Goal: Register for event/course

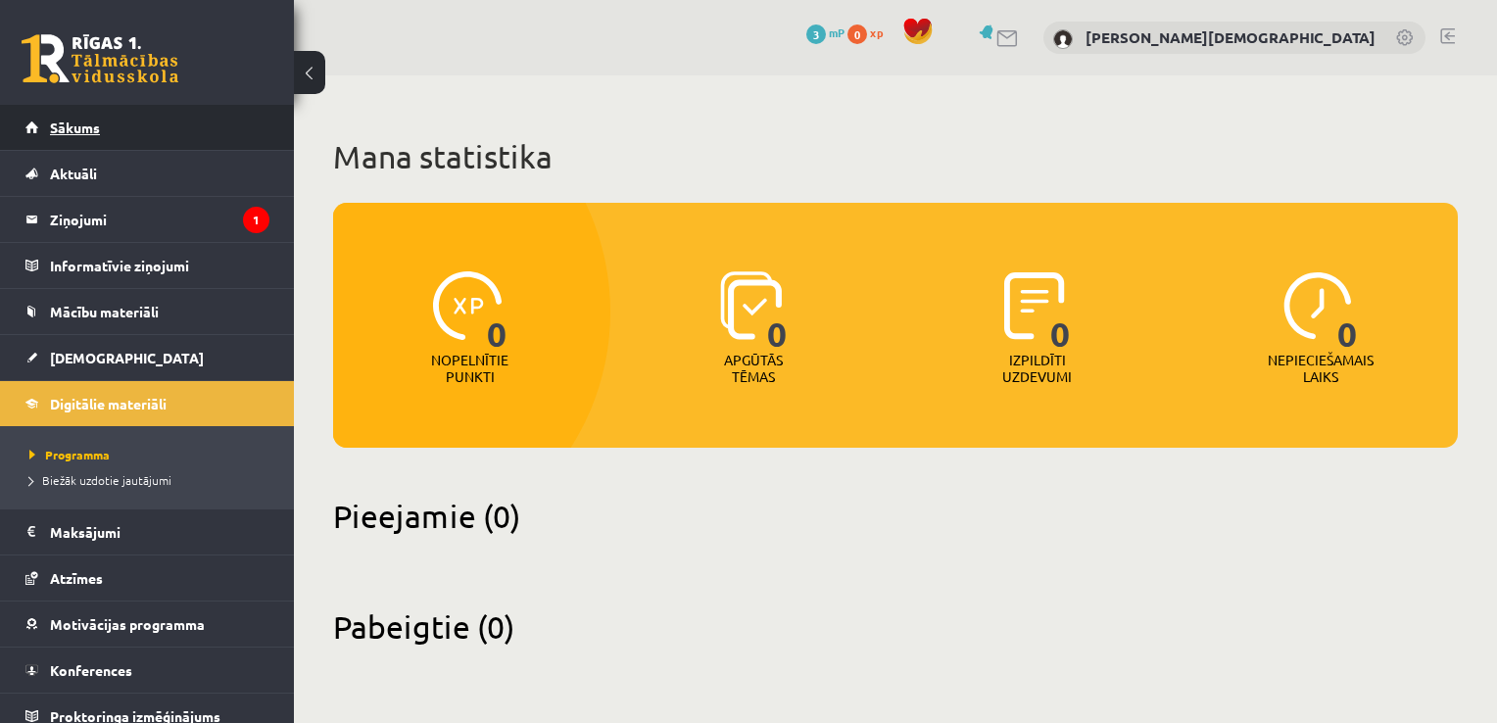
click at [129, 128] on link "Sākums" at bounding box center [147, 127] width 244 height 45
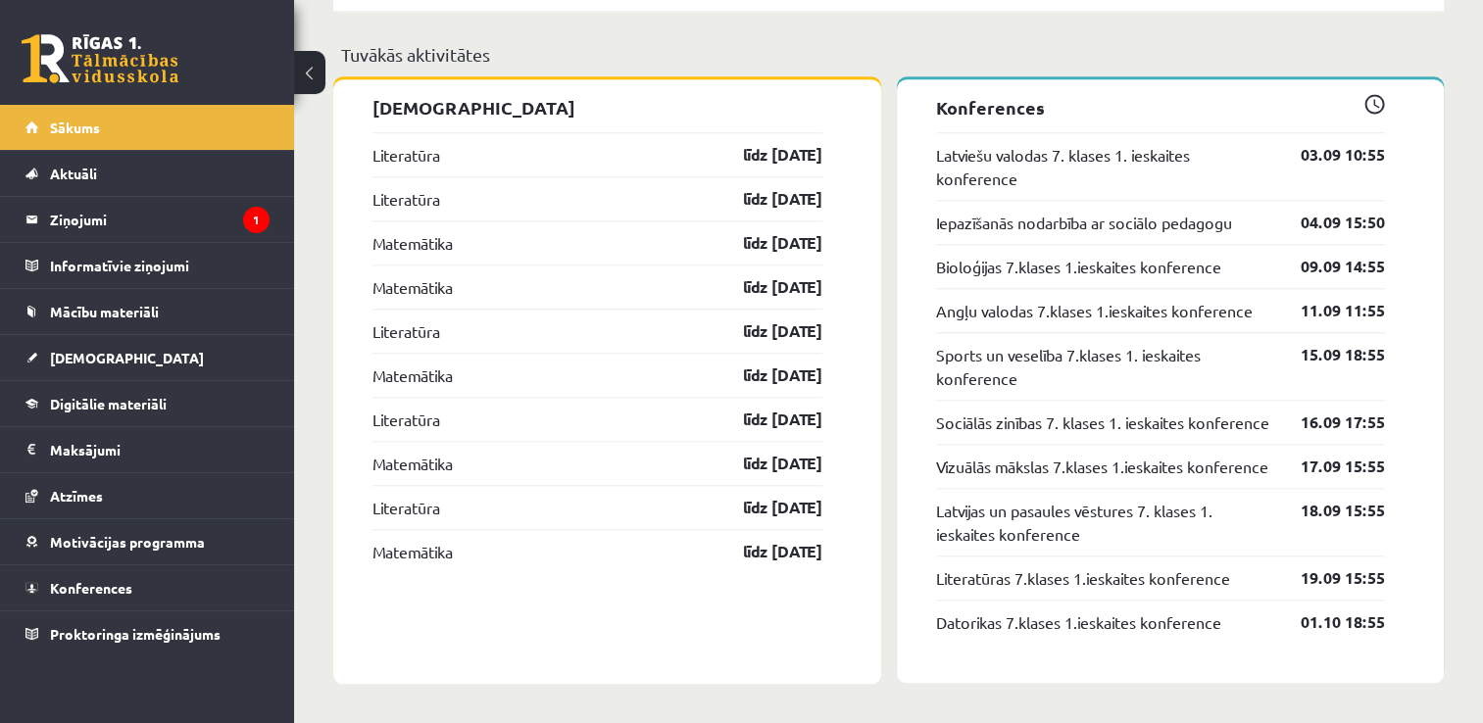
scroll to position [1956, 0]
click at [1152, 143] on link "Latviešu valodas 7. klases 1. ieskaites konference" at bounding box center [1104, 166] width 336 height 47
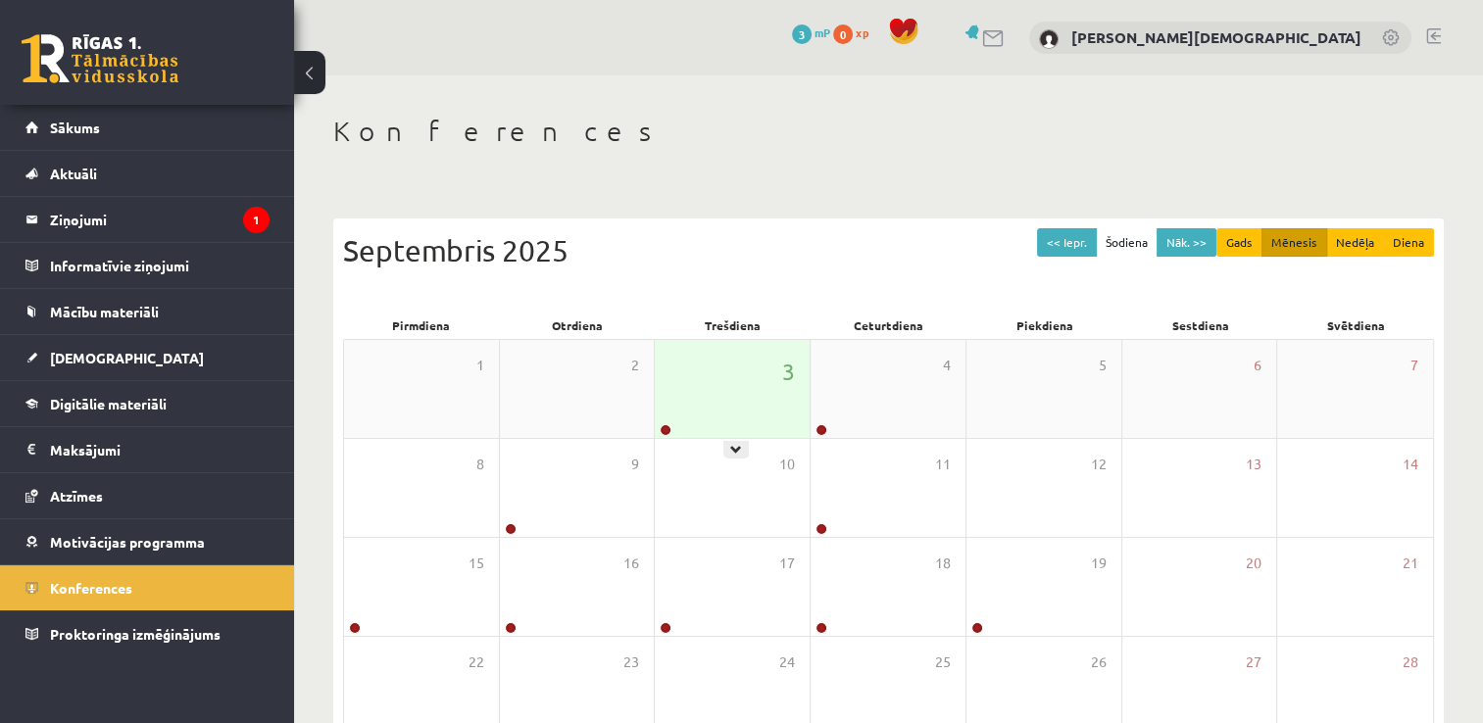
click at [730, 383] on div "3" at bounding box center [732, 389] width 155 height 98
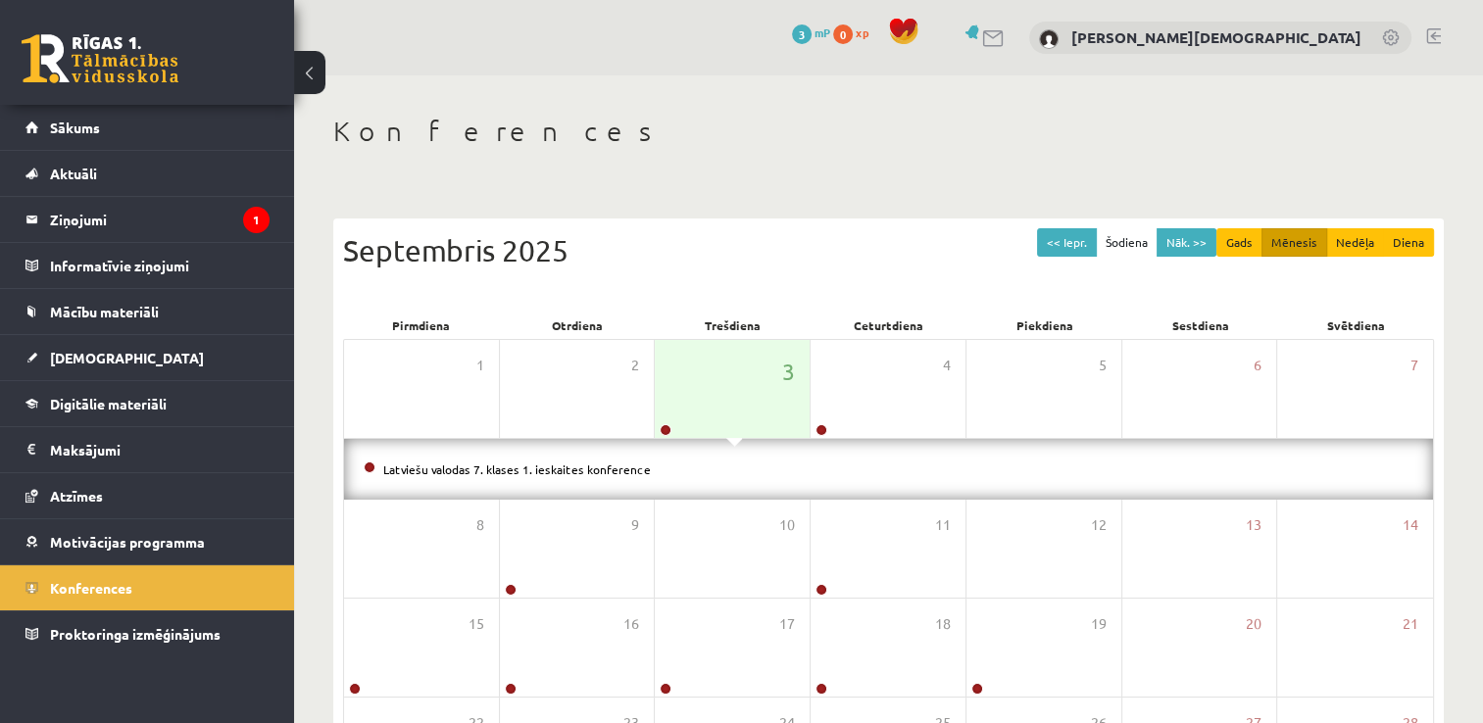
click at [835, 459] on li "Latviešu valodas 7. klases 1. ieskaites konference" at bounding box center [889, 470] width 1050 height 22
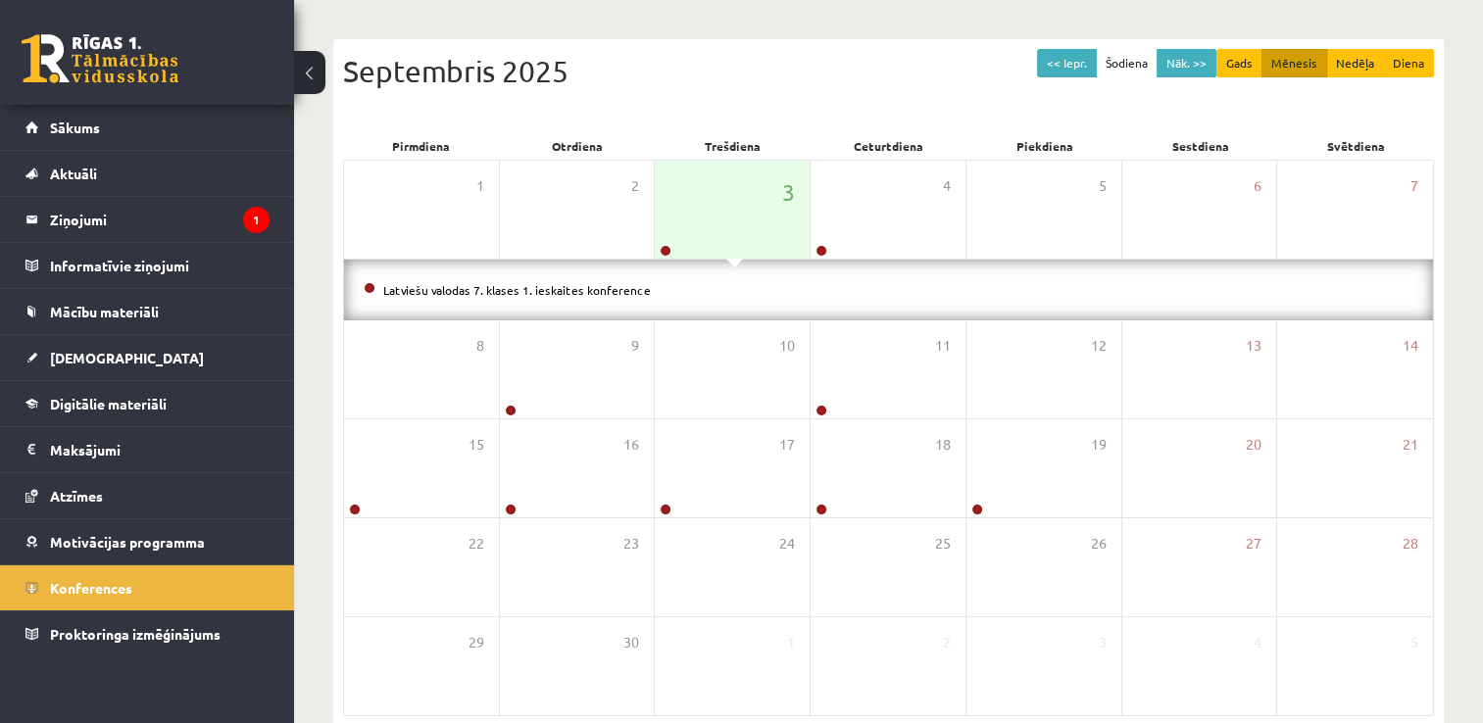
scroll to position [175, 0]
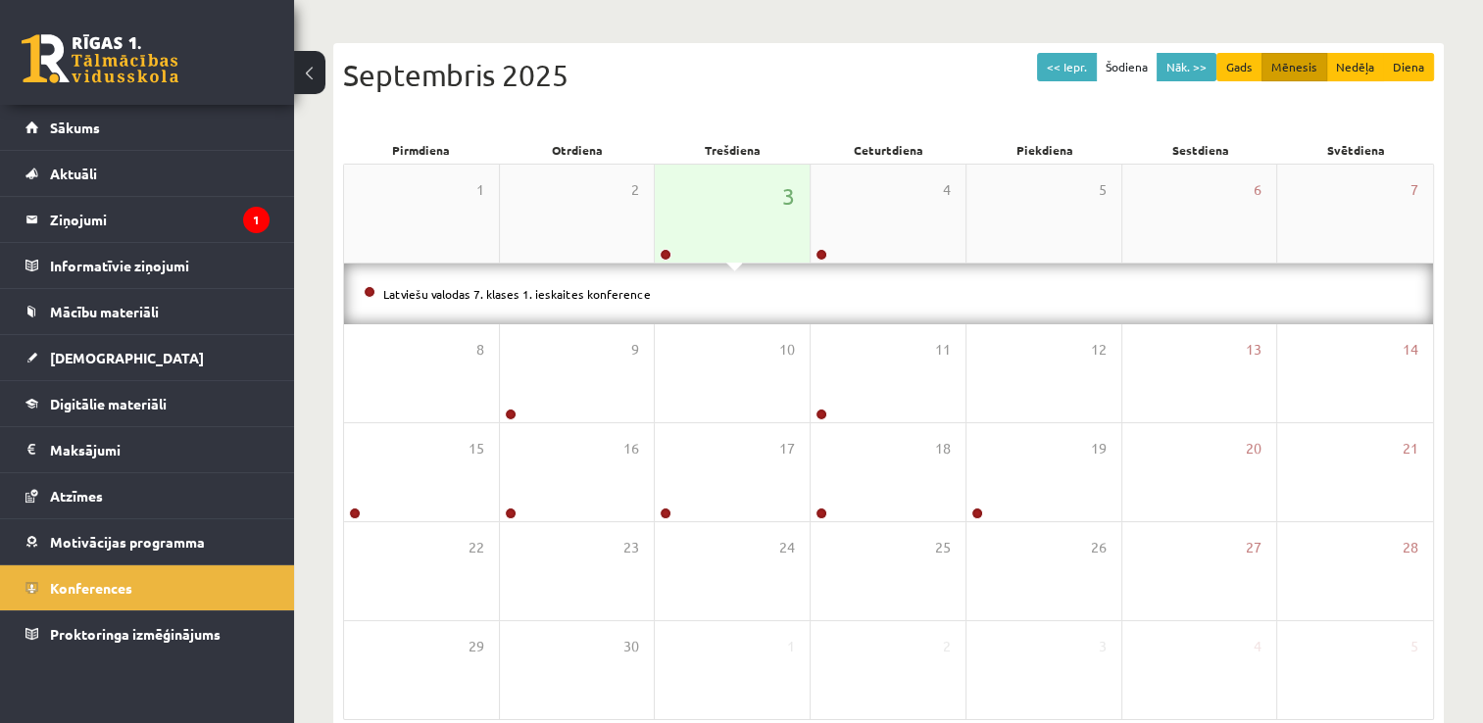
click at [695, 202] on div "3" at bounding box center [732, 214] width 155 height 98
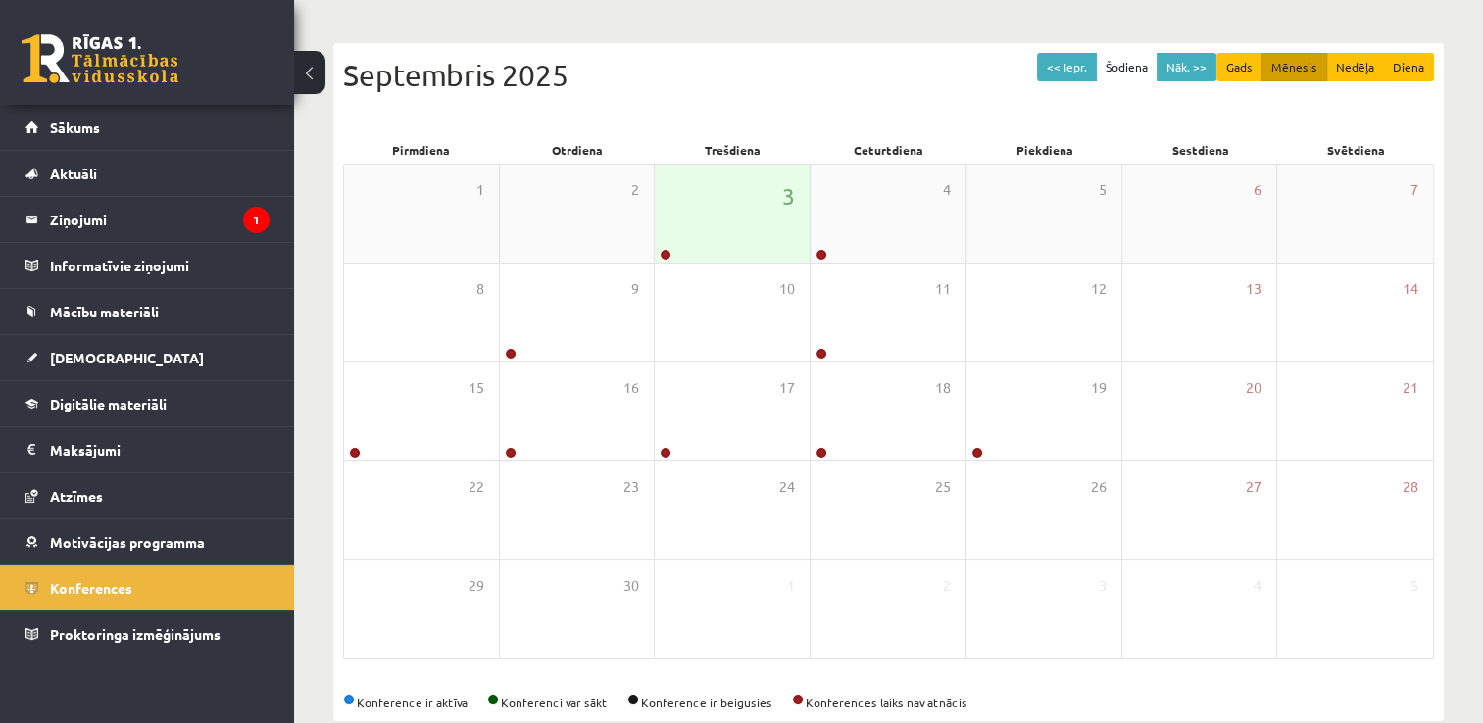
click at [690, 211] on div "3" at bounding box center [732, 214] width 155 height 98
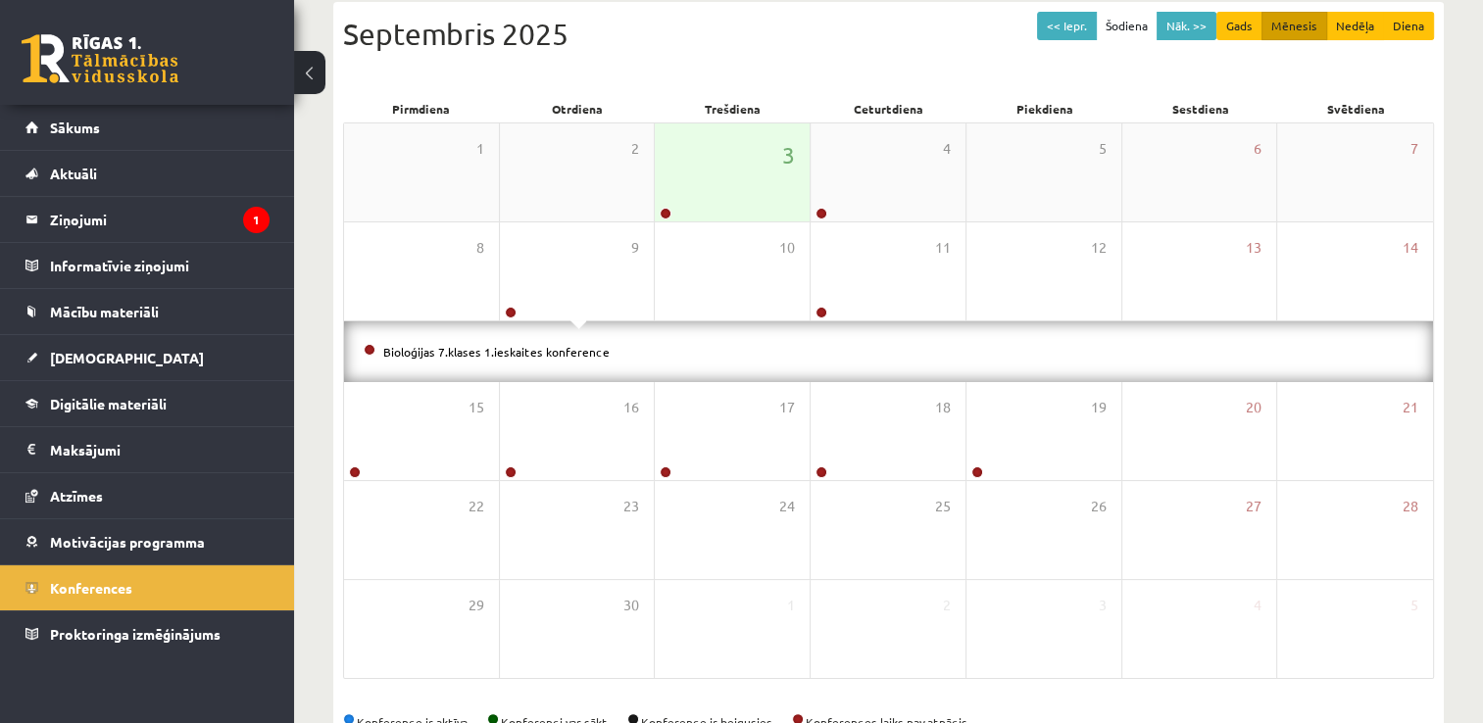
scroll to position [0, 0]
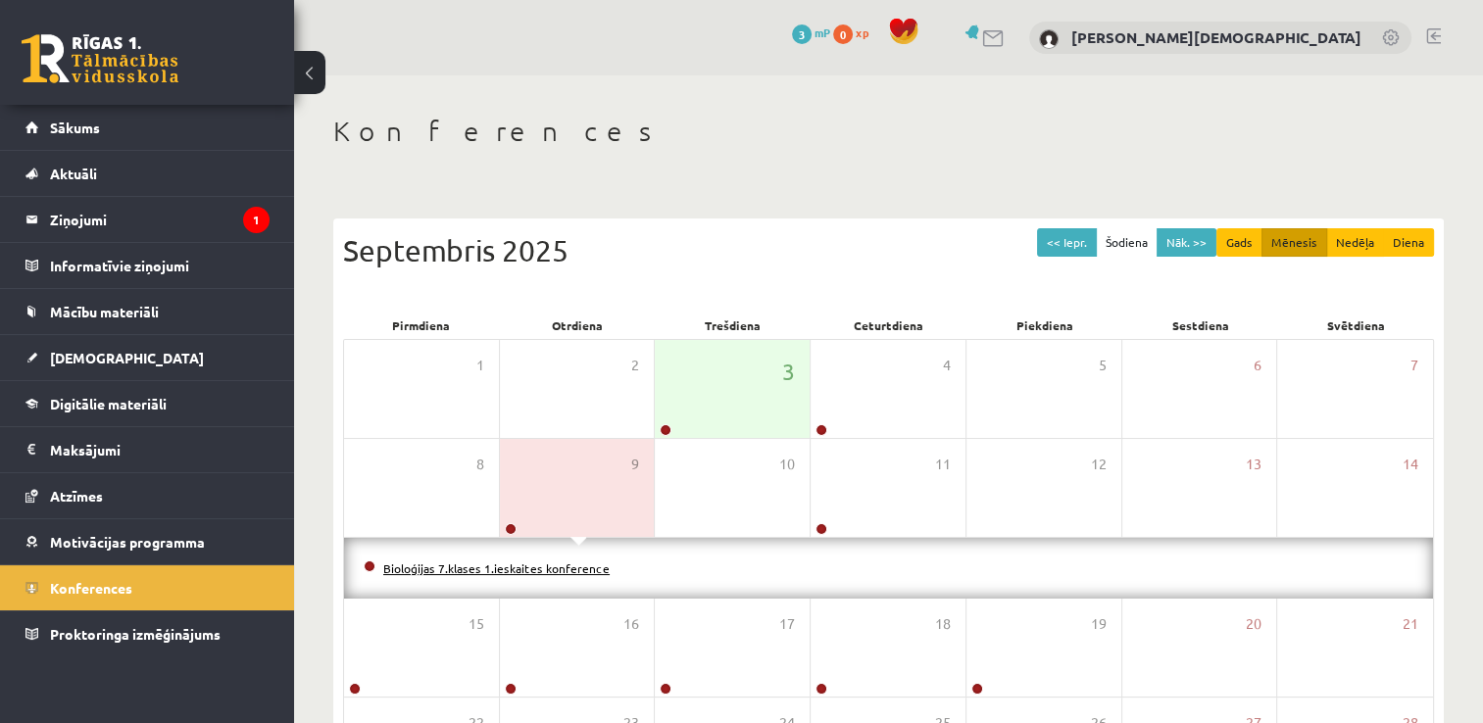
click at [557, 563] on link "Bioloģijas 7.klases 1.ieskaites konference" at bounding box center [496, 569] width 226 height 16
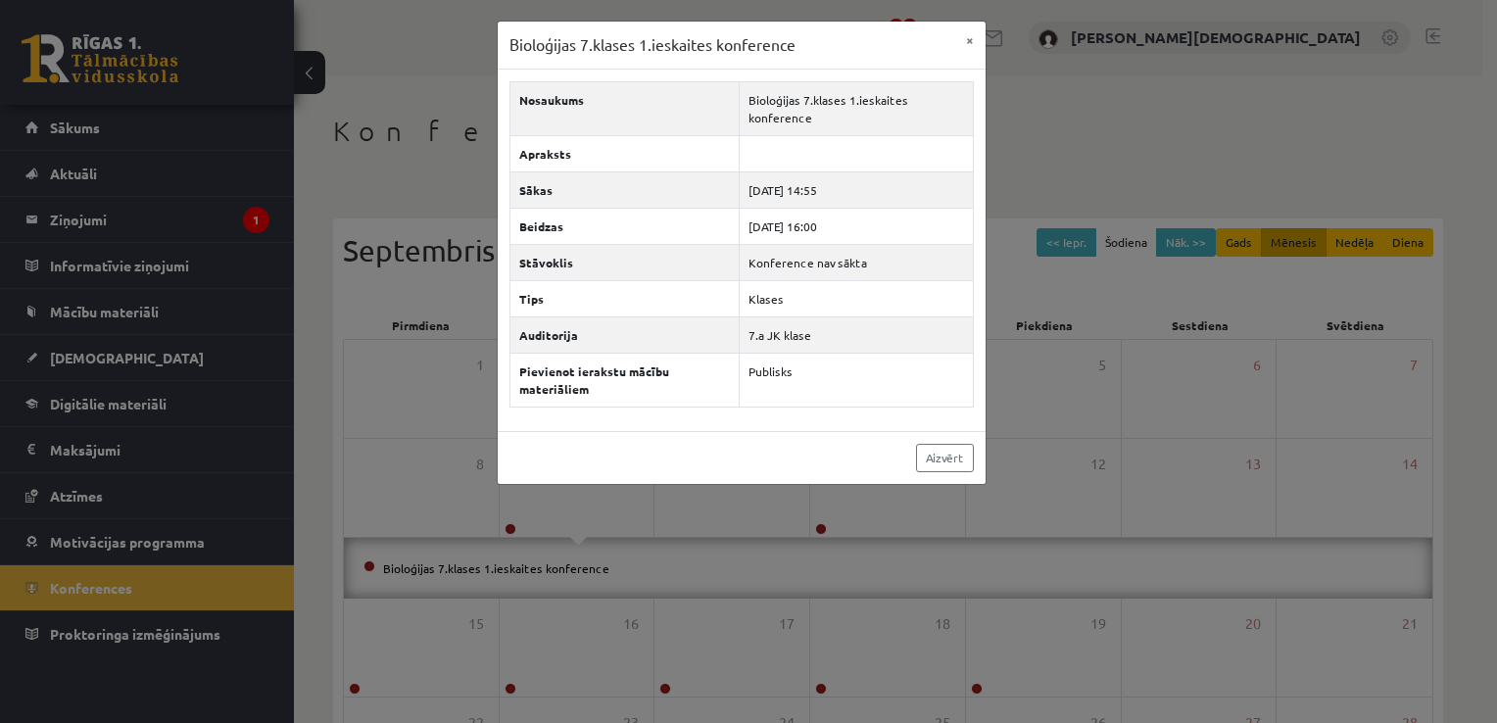
click at [441, 473] on div "Bioloģijas 7.klases 1.ieskaites konference × Nosaukums Bioloģijas 7.klases 1.ie…" at bounding box center [748, 361] width 1497 height 723
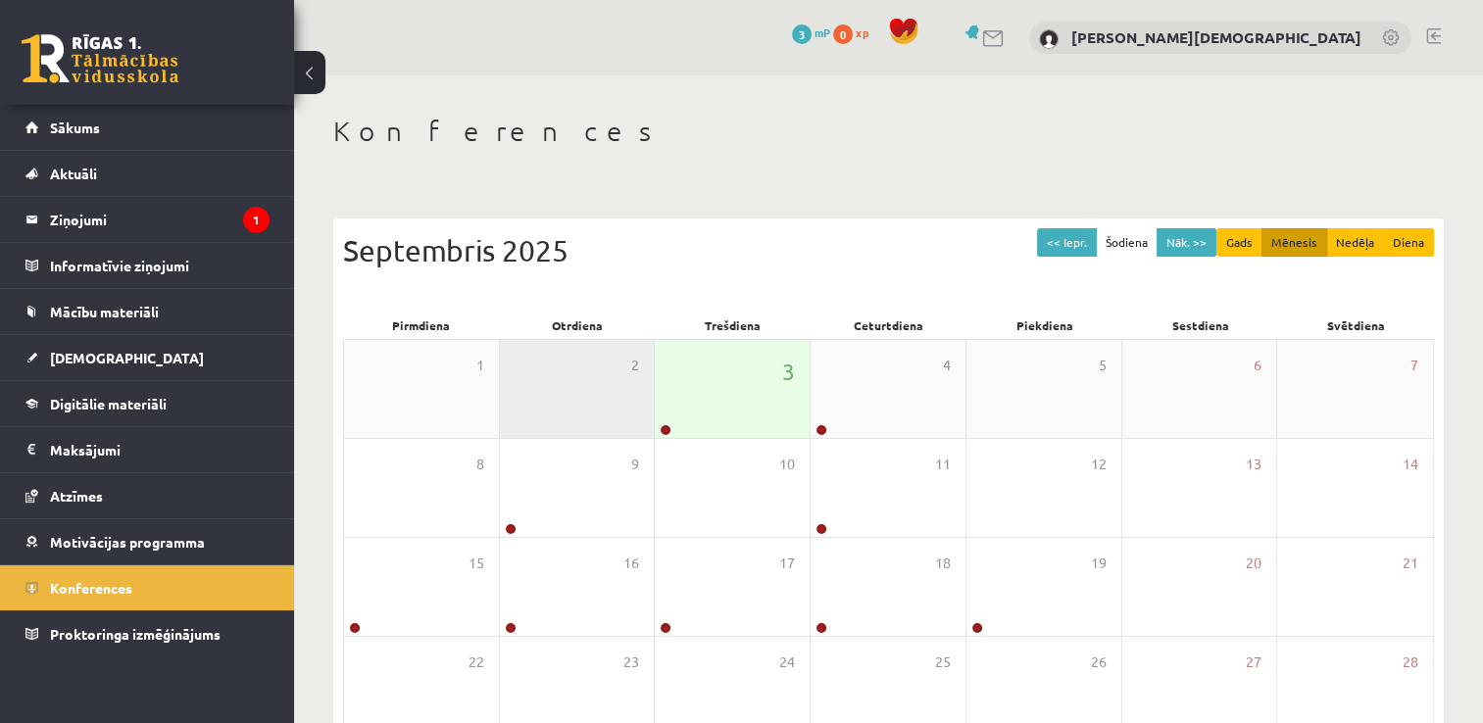
click at [573, 396] on div "2" at bounding box center [577, 389] width 155 height 98
click at [733, 359] on div "3" at bounding box center [732, 389] width 155 height 98
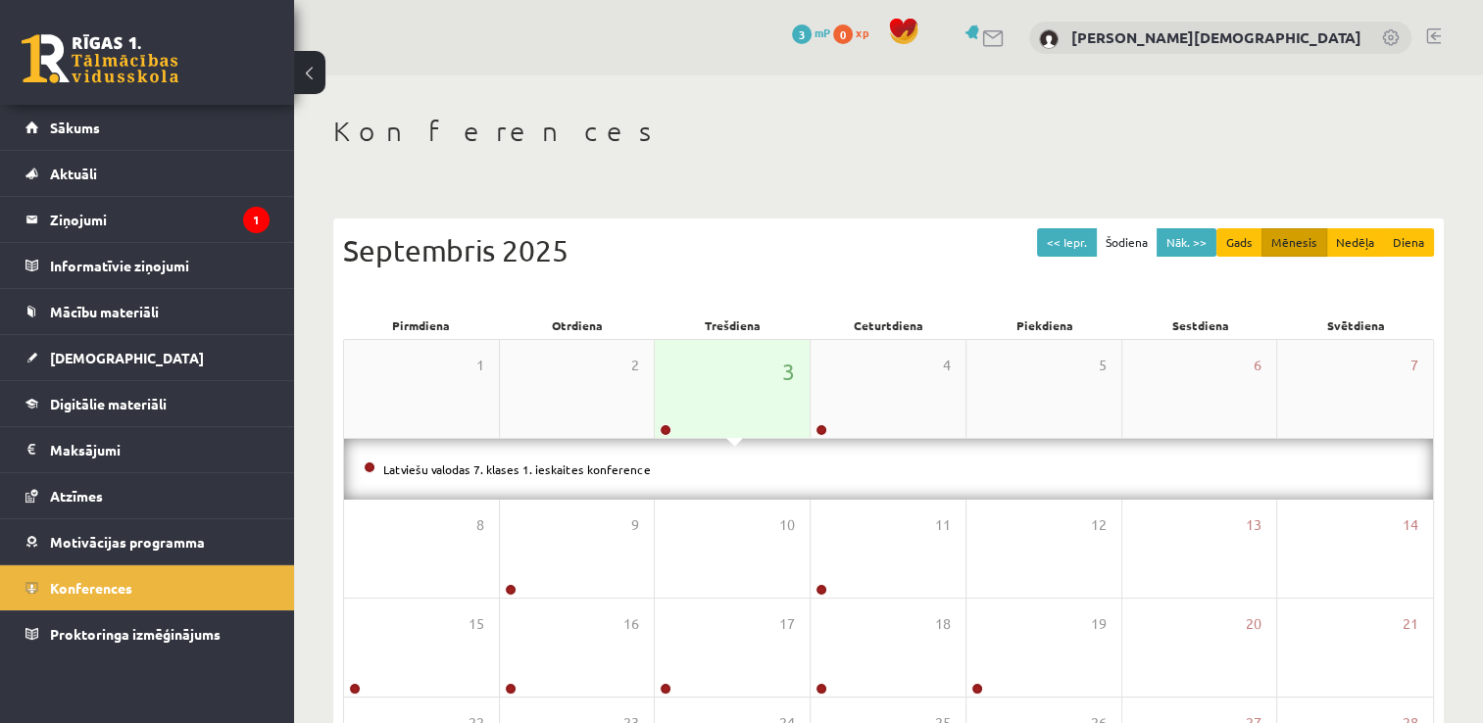
click at [728, 372] on div "3" at bounding box center [732, 389] width 155 height 98
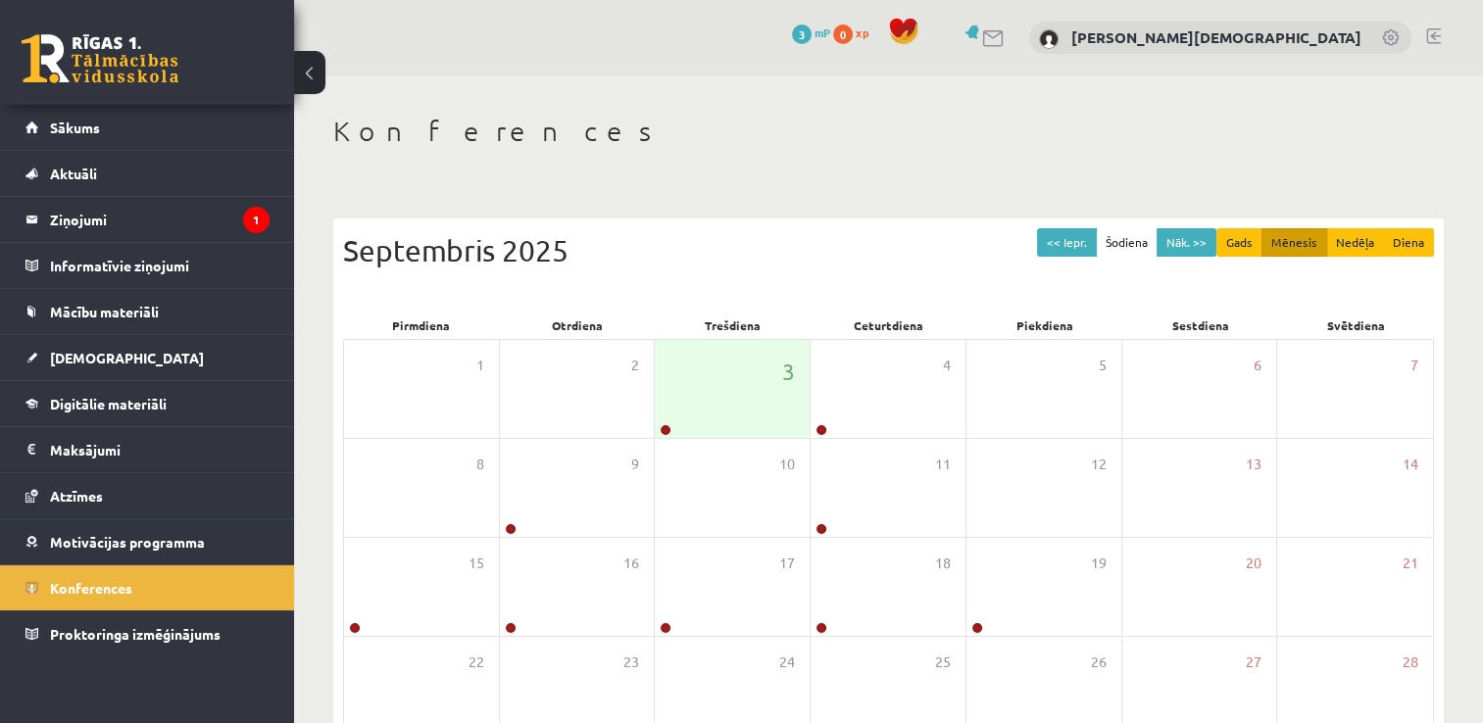
click at [297, 69] on button at bounding box center [309, 72] width 31 height 43
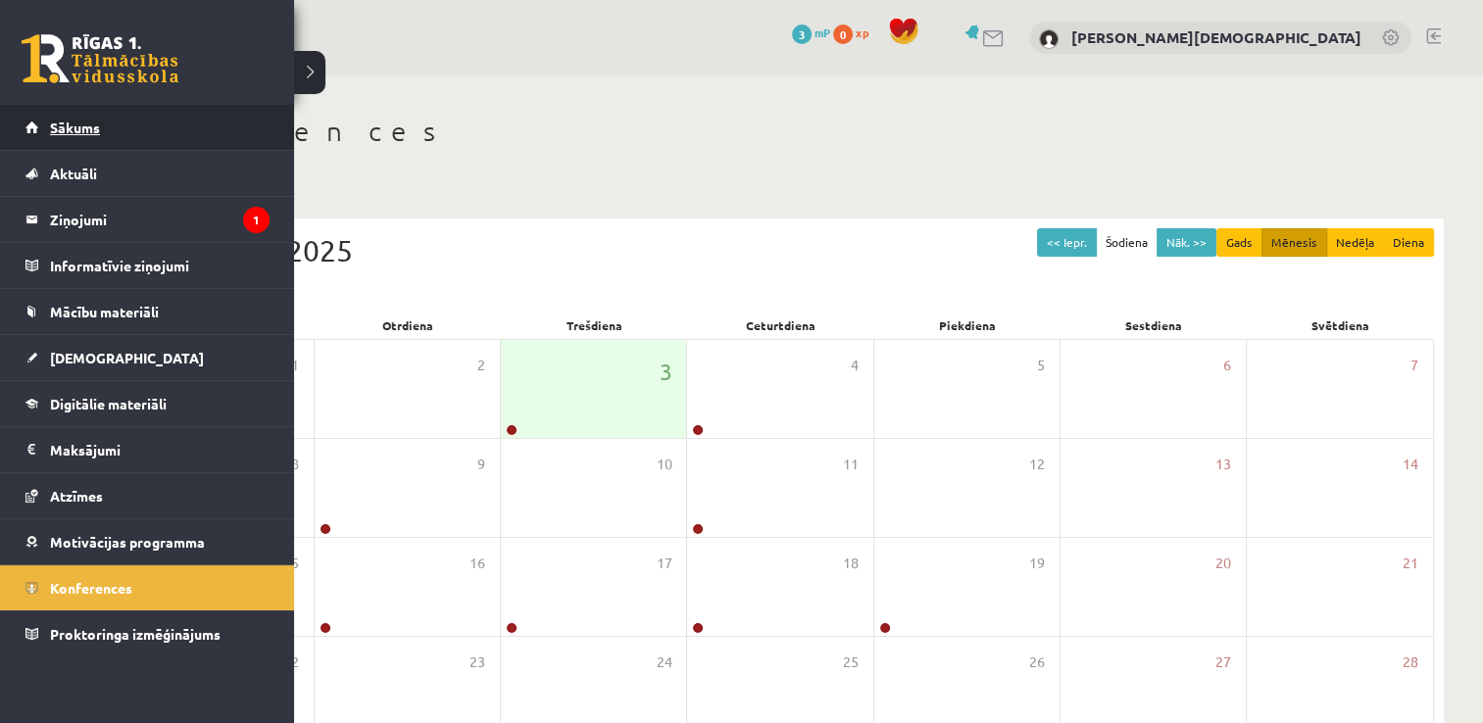
click at [145, 119] on link "Sākums" at bounding box center [147, 127] width 244 height 45
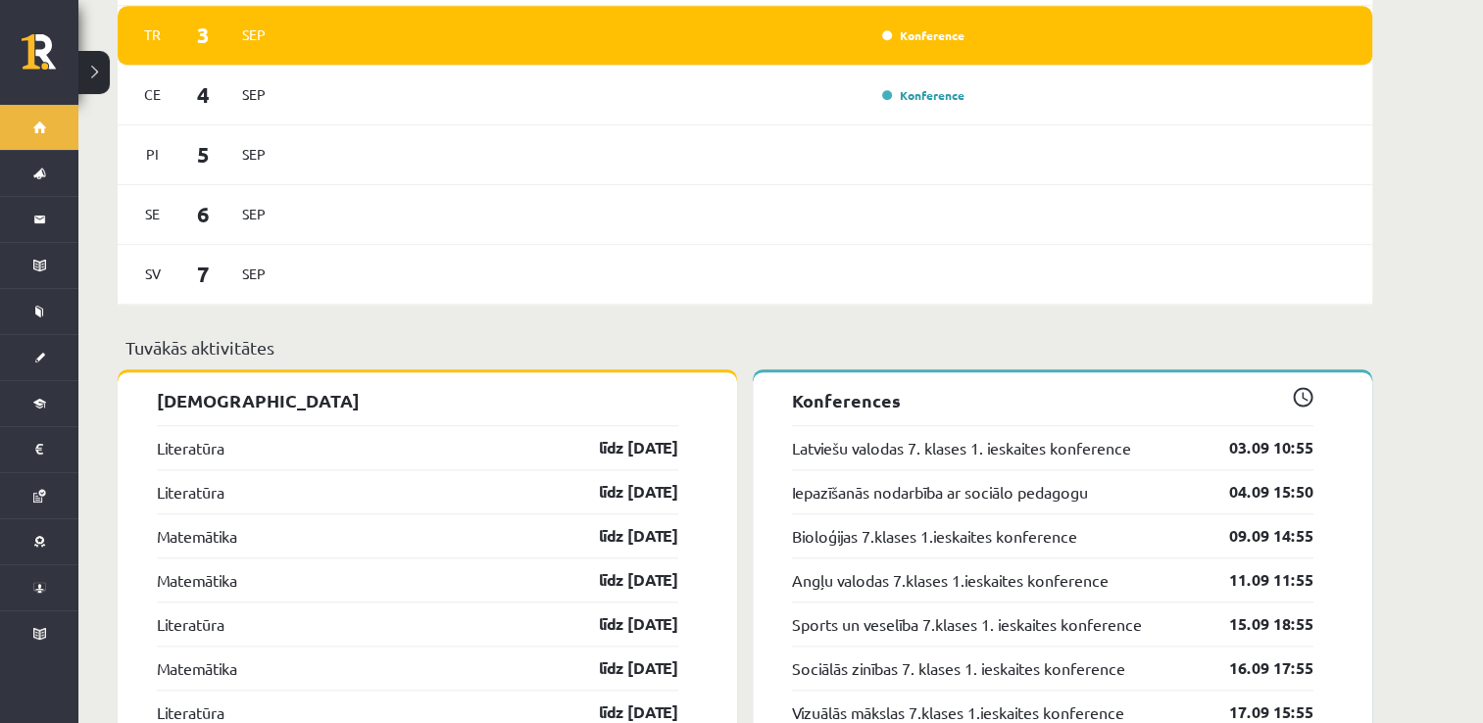
scroll to position [1650, 0]
click at [1078, 558] on div "Angļu valodas 7.klases 1.ieskaites konference 11.09 11:55" at bounding box center [1052, 580] width 521 height 44
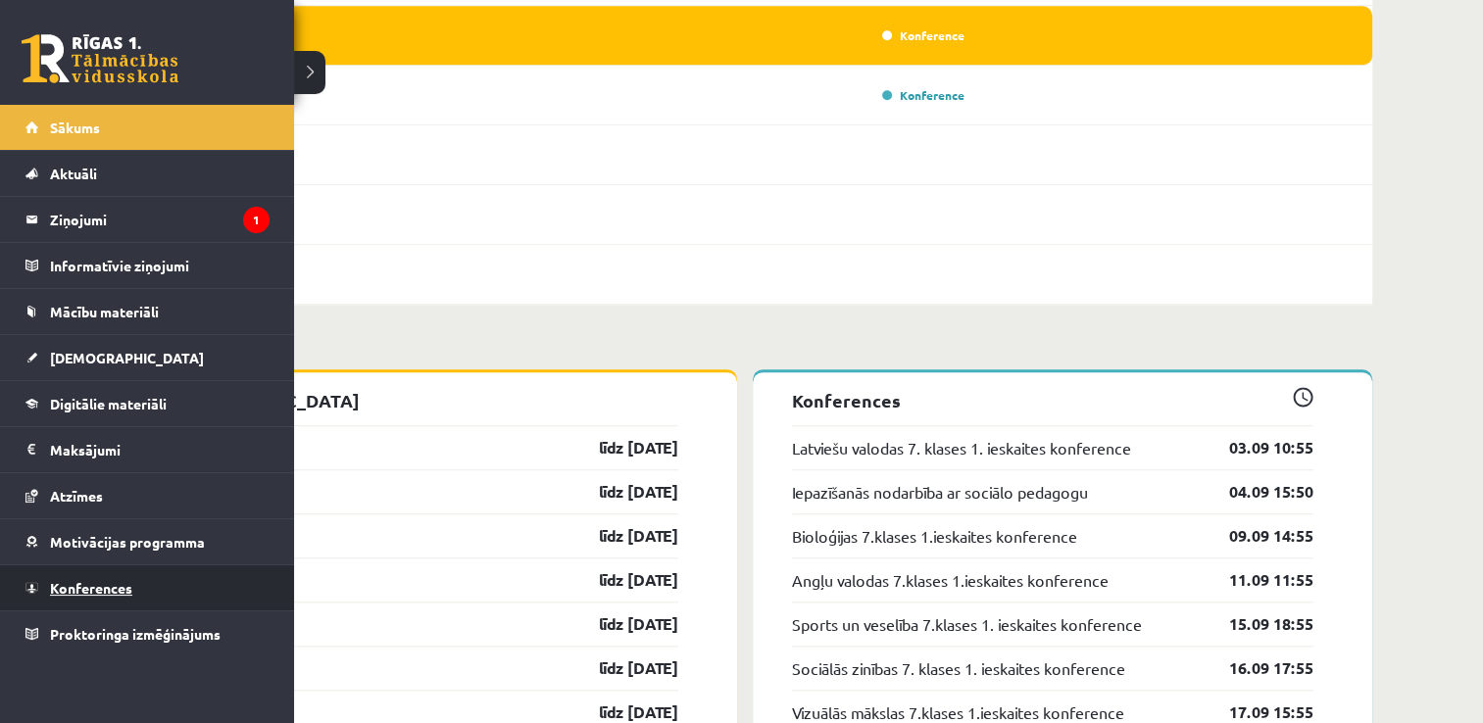
click at [94, 590] on span "Konferences" at bounding box center [91, 588] width 82 height 18
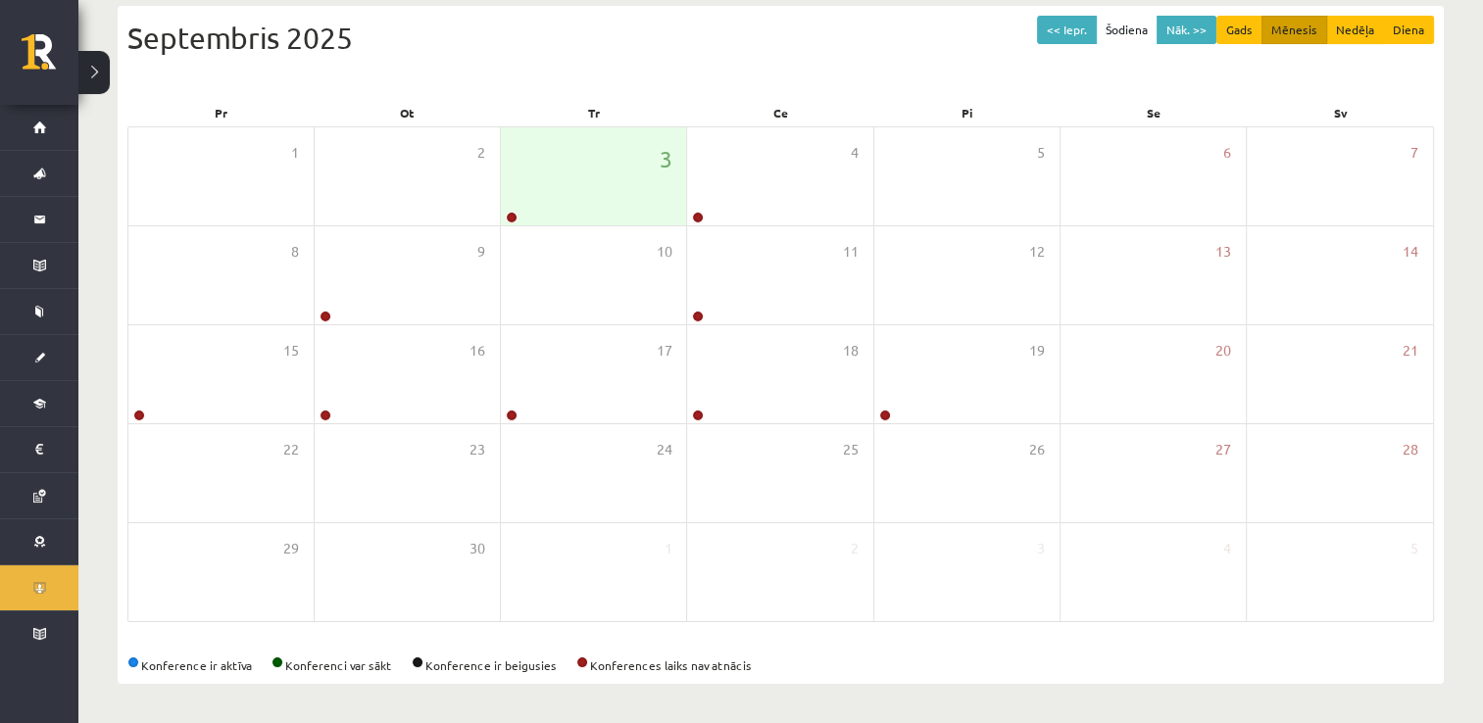
scroll to position [212, 0]
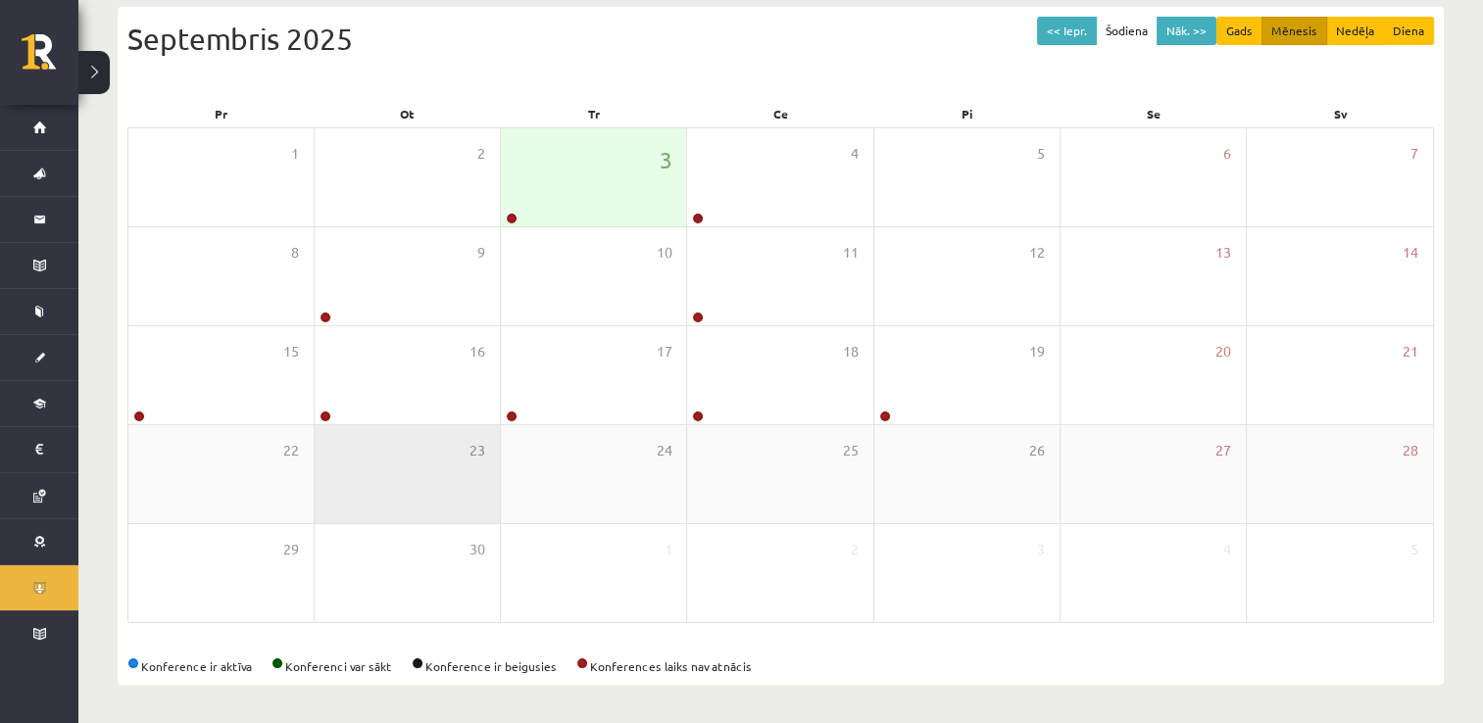
click at [449, 512] on div "23" at bounding box center [407, 474] width 185 height 98
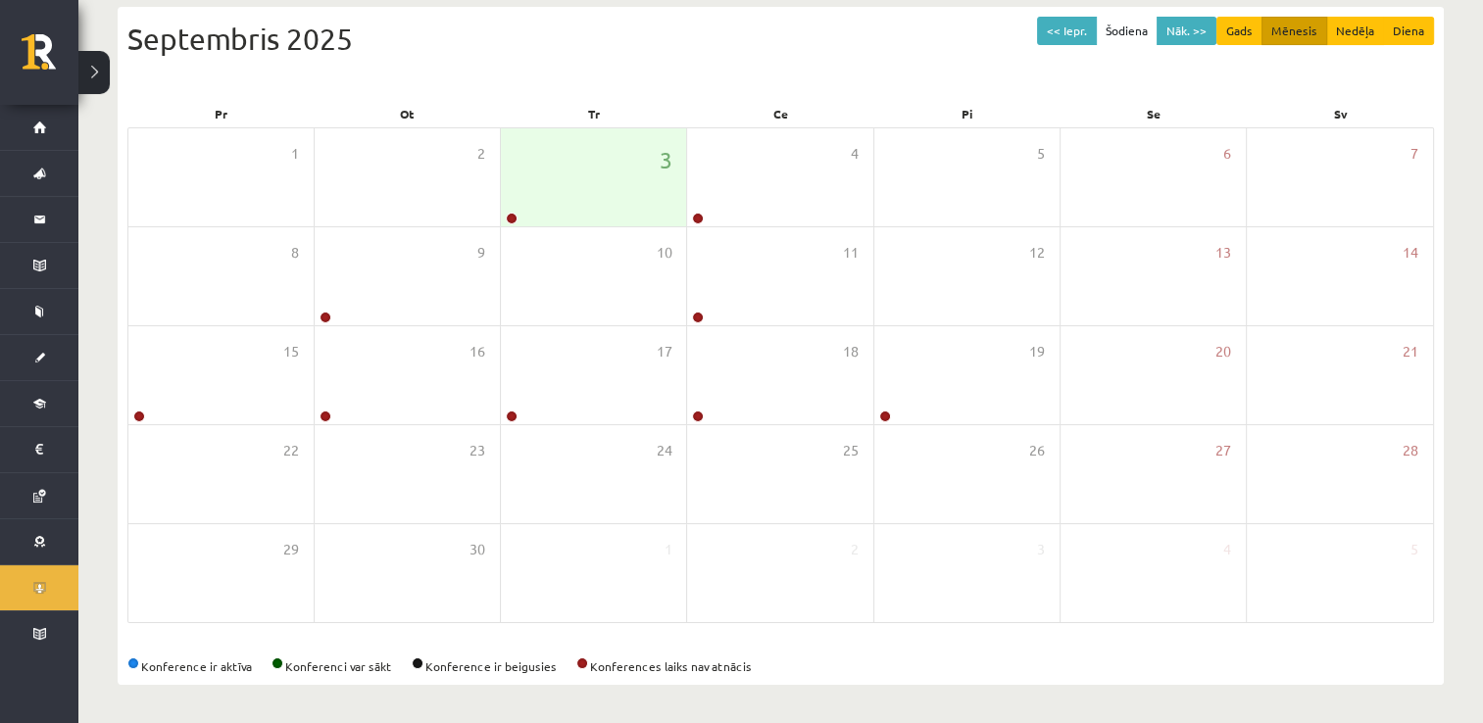
click at [336, 685] on div "Konferences << Iepr. Šodiena Nāk. >> Gads Mēnesis Nedēļa Diena Septembris 2025 …" at bounding box center [780, 294] width 1404 height 860
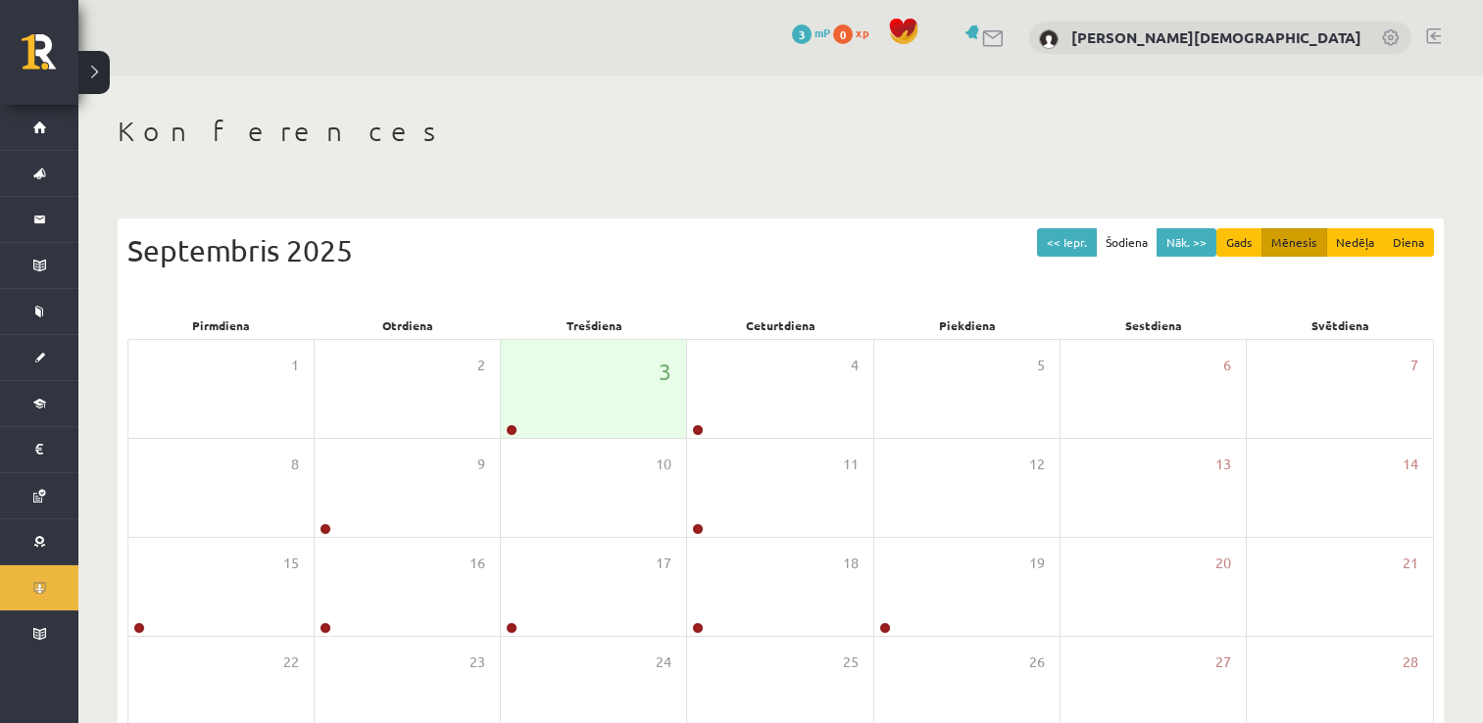
scroll to position [212, 0]
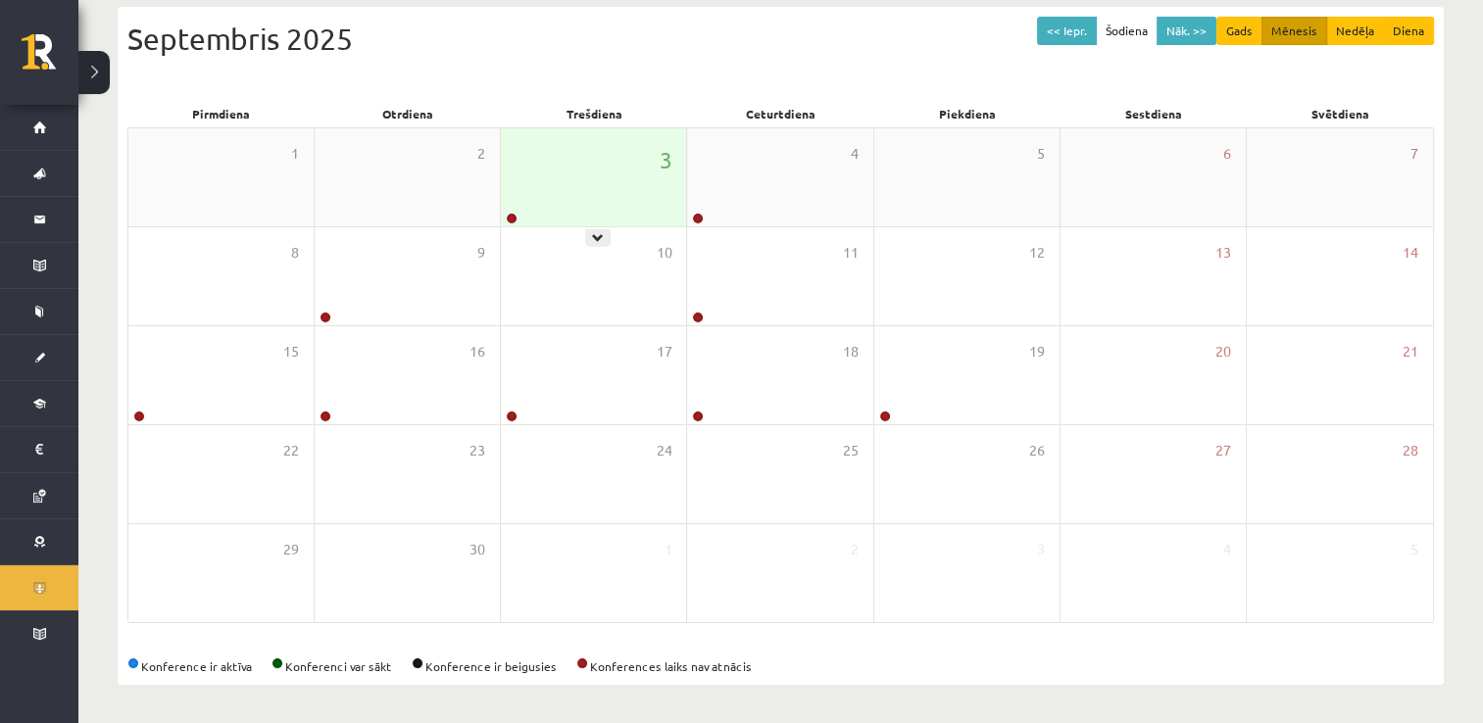
click at [581, 210] on div "3" at bounding box center [593, 177] width 185 height 98
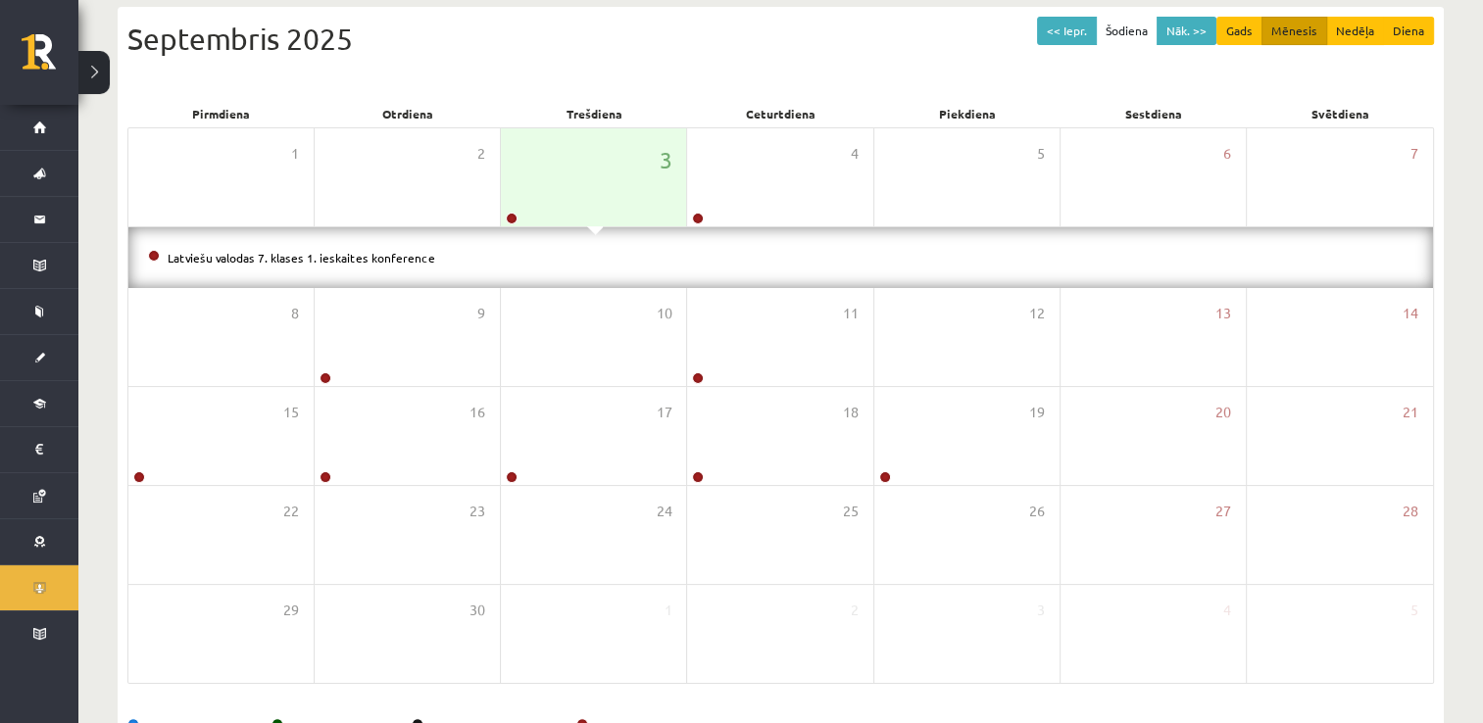
click at [541, 252] on li "Latviešu valodas 7. klases 1. ieskaites konference" at bounding box center [780, 258] width 1265 height 22
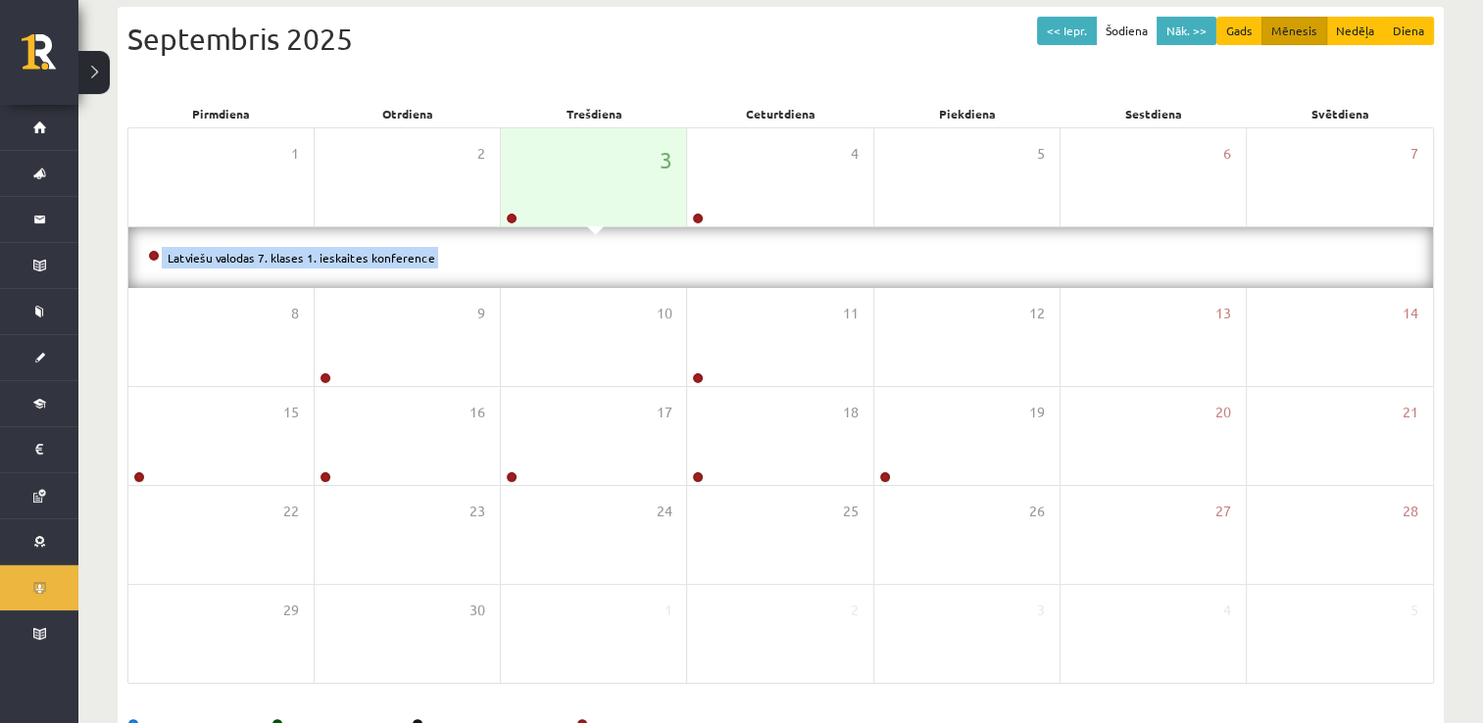
click at [541, 252] on li "Latviešu valodas 7. klases 1. ieskaites konference" at bounding box center [780, 258] width 1265 height 22
click at [891, 57] on div "Septembris 2025" at bounding box center [780, 39] width 1306 height 44
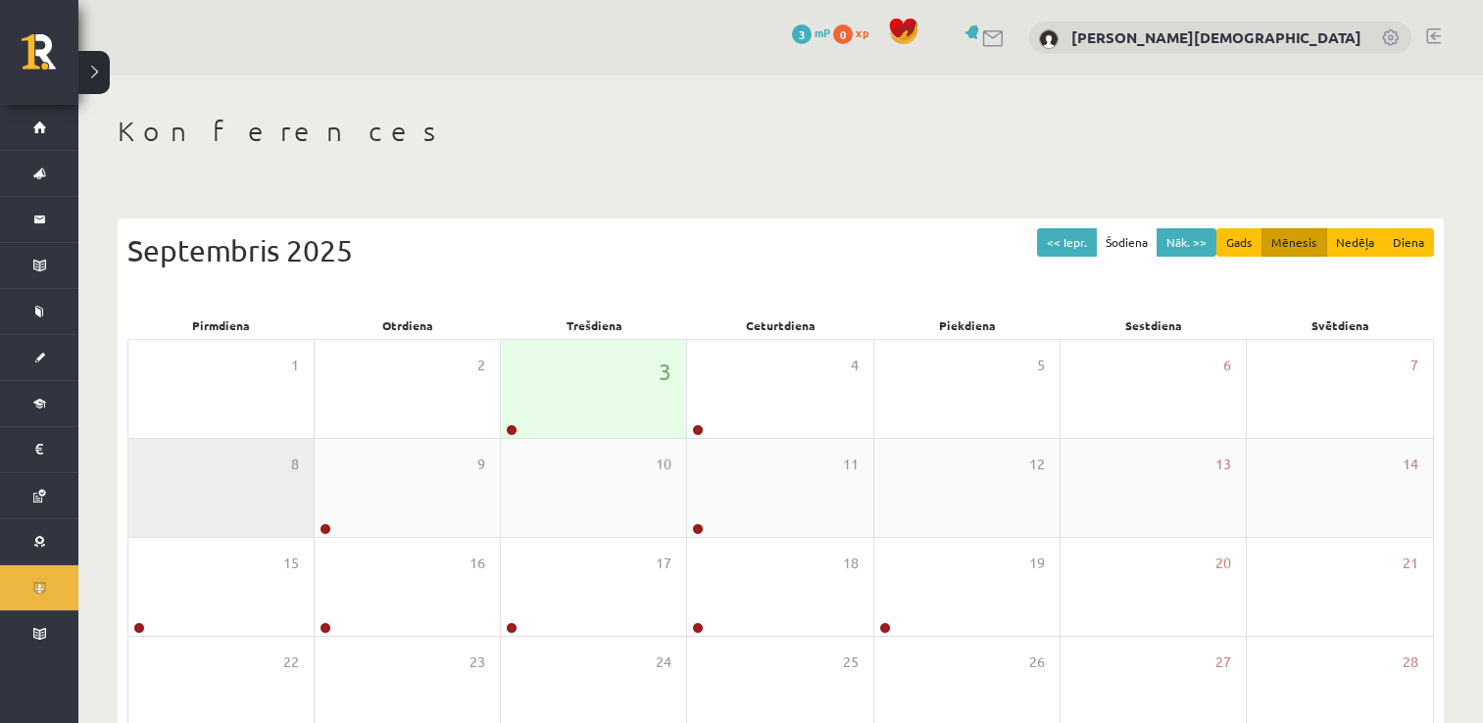
scroll to position [212, 0]
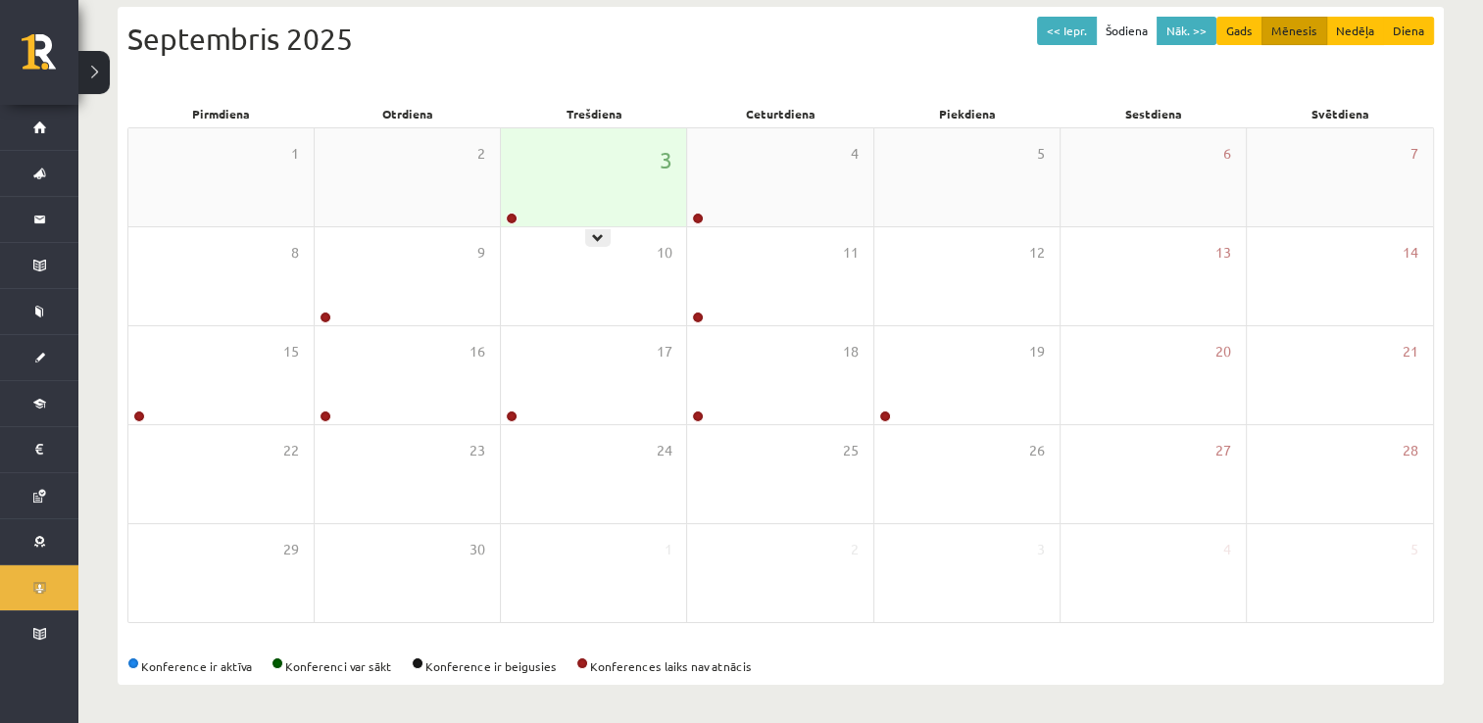
click at [556, 163] on div "3" at bounding box center [593, 177] width 185 height 98
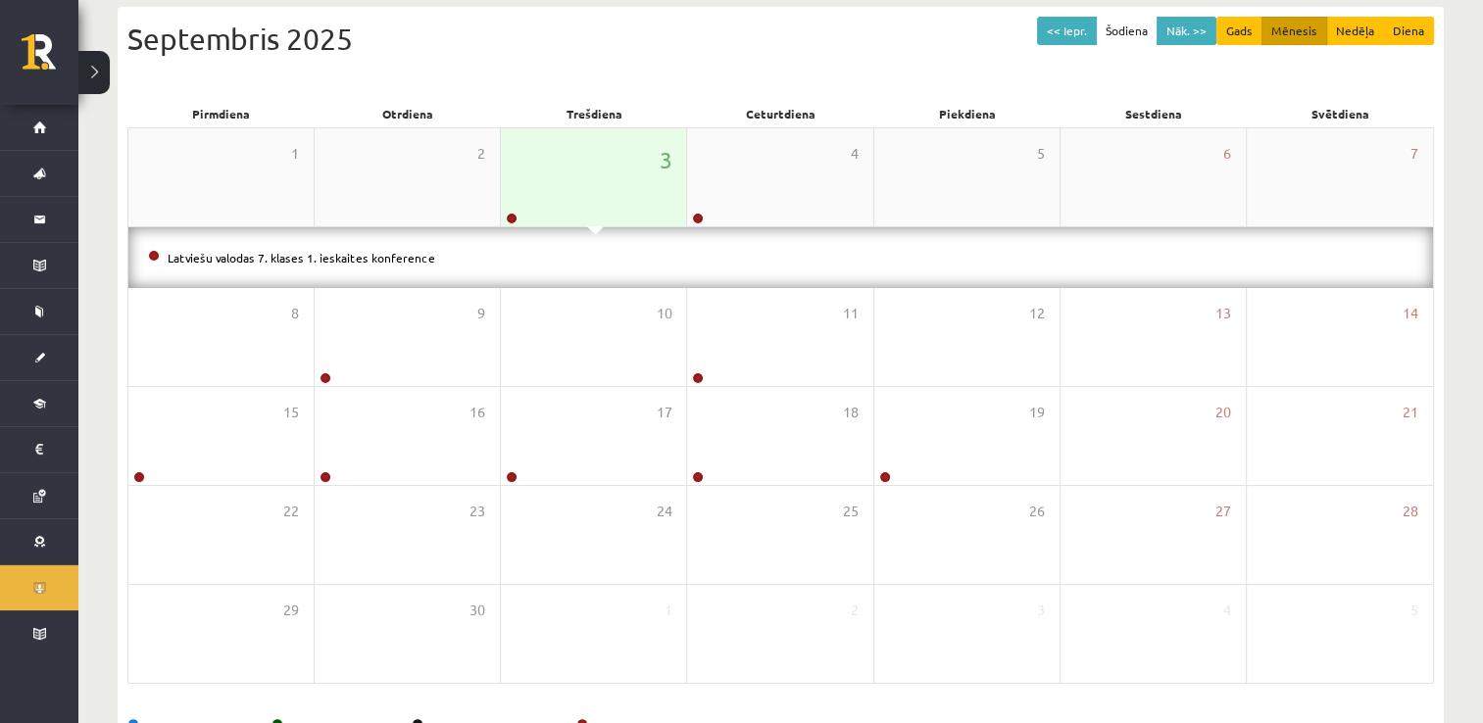
click at [580, 202] on div "3" at bounding box center [593, 177] width 185 height 98
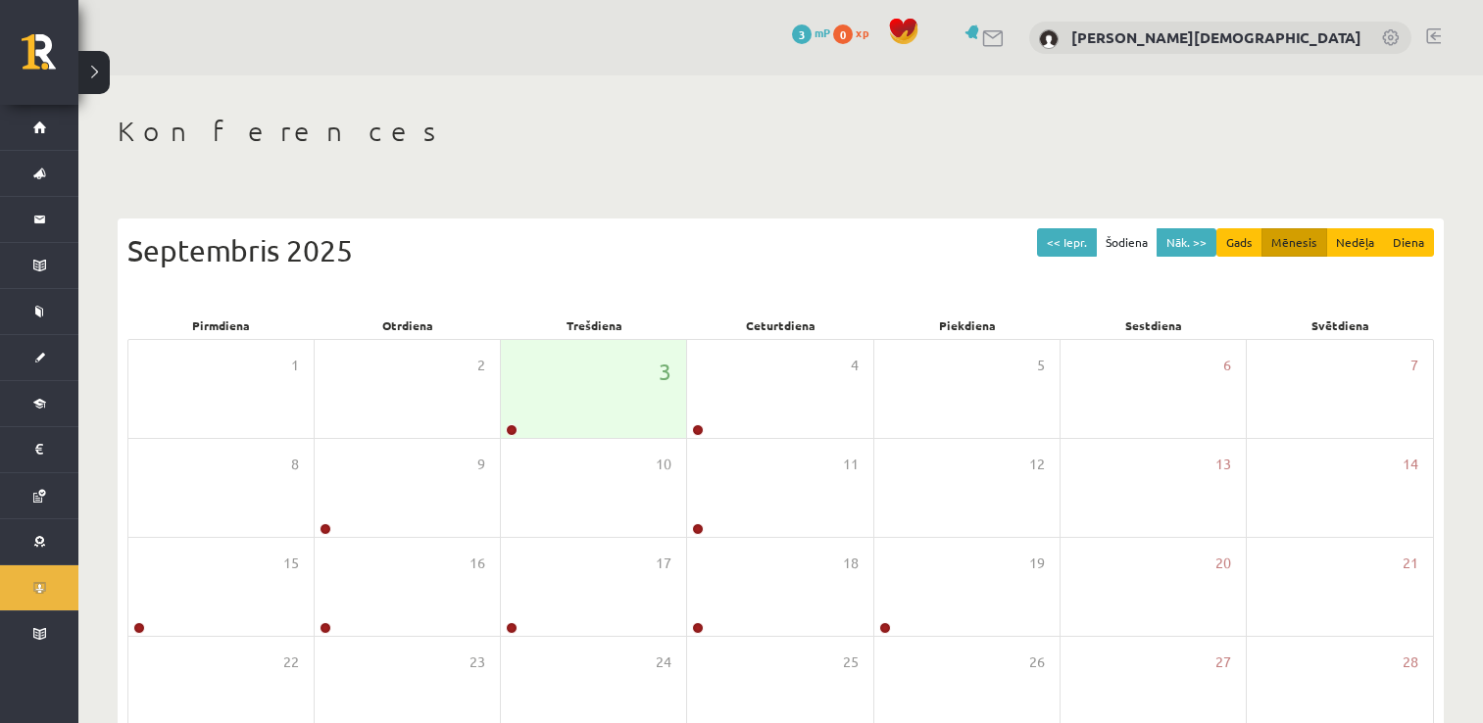
scroll to position [212, 0]
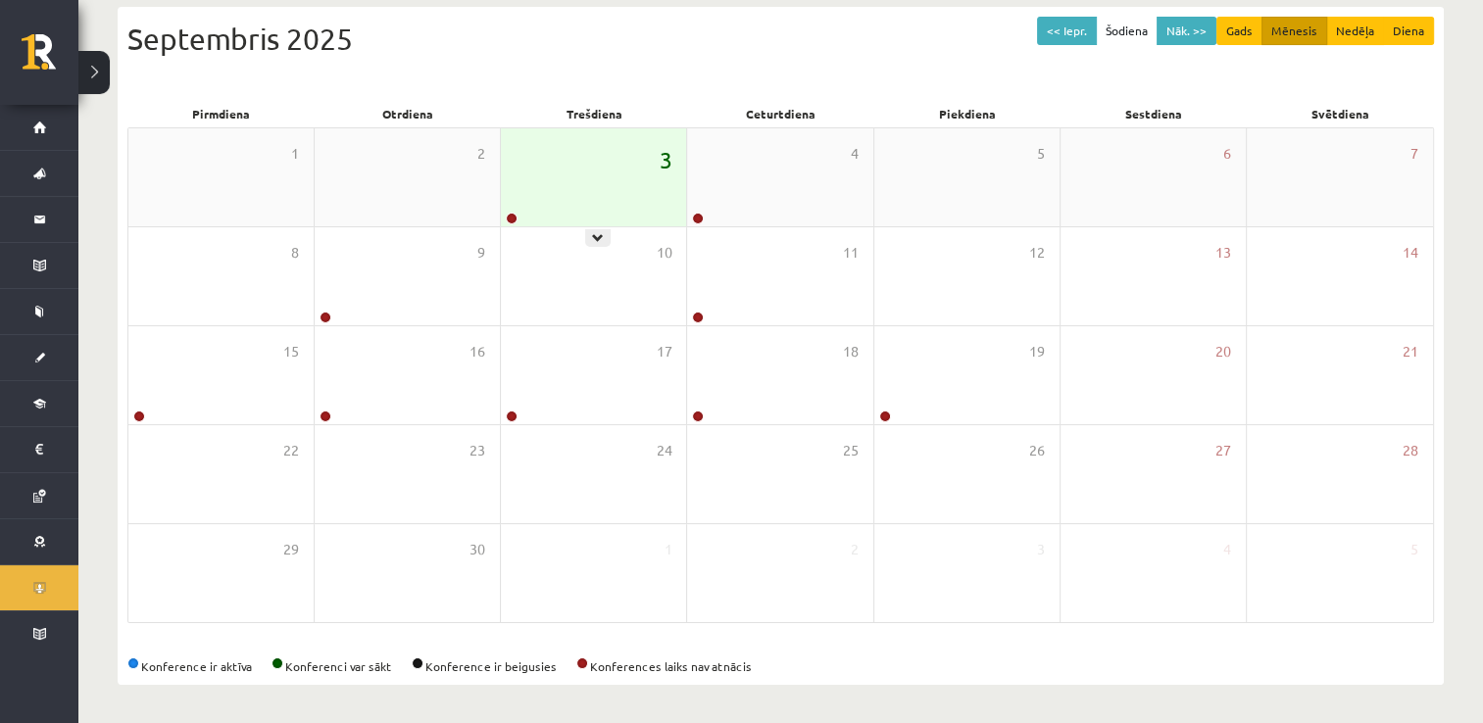
click at [665, 150] on span "3" at bounding box center [665, 159] width 13 height 33
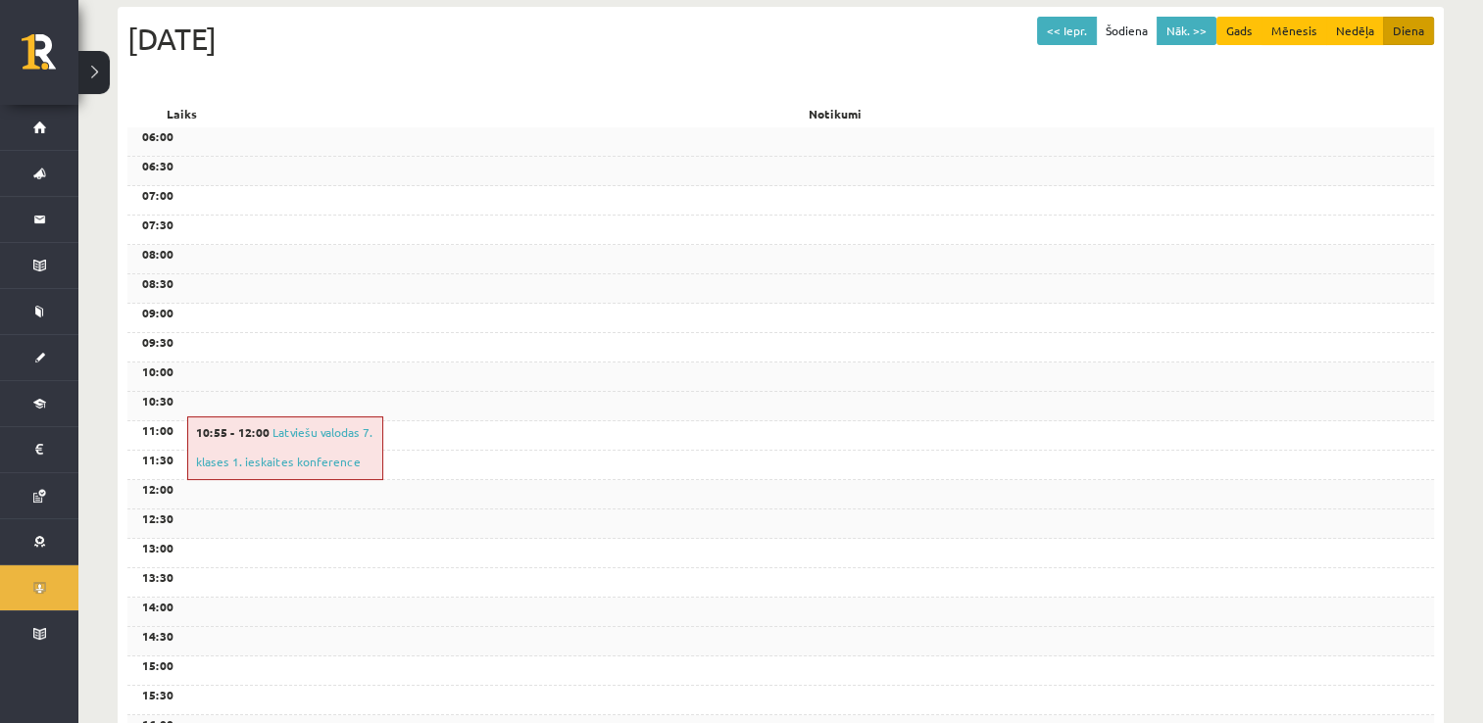
click at [323, 449] on div "10:55 - 12:00 Latviešu valodas 7. klases 1. ieskaites konference" at bounding box center [285, 448] width 196 height 64
click at [325, 453] on div "10:55 - 12:00 Latviešu valodas 7. klases 1. ieskaites konference" at bounding box center [285, 448] width 196 height 64
click at [325, 459] on link "Latviešu valodas 7. klases 1. ieskaites konference" at bounding box center [284, 446] width 176 height 45
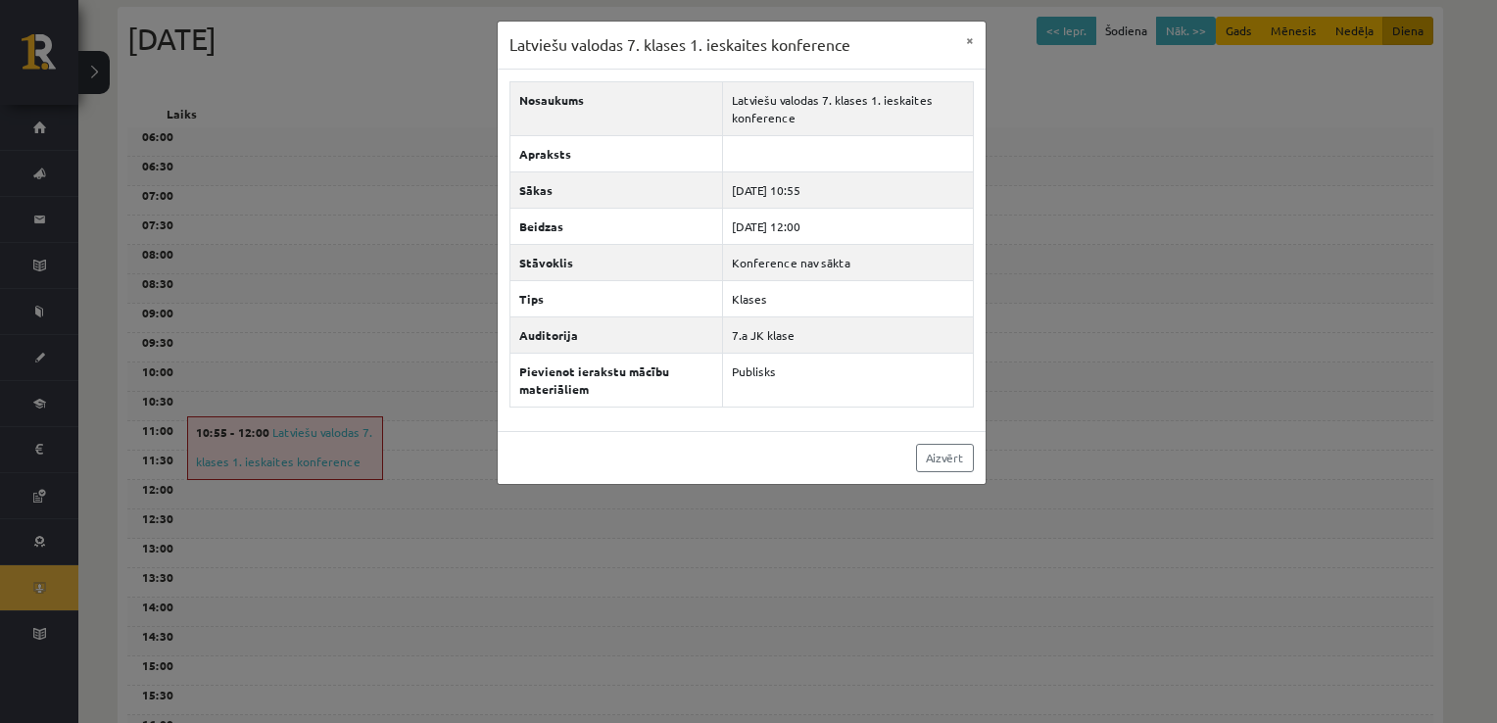
drag, startPoint x: 964, startPoint y: 32, endPoint x: 953, endPoint y: 41, distance: 14.7
click at [953, 41] on div "Latviešu valodas 7. klases 1. ieskaites konference ×" at bounding box center [742, 46] width 488 height 48
drag, startPoint x: 953, startPoint y: 41, endPoint x: 969, endPoint y: 34, distance: 18.0
click at [969, 34] on button "×" at bounding box center [970, 40] width 31 height 37
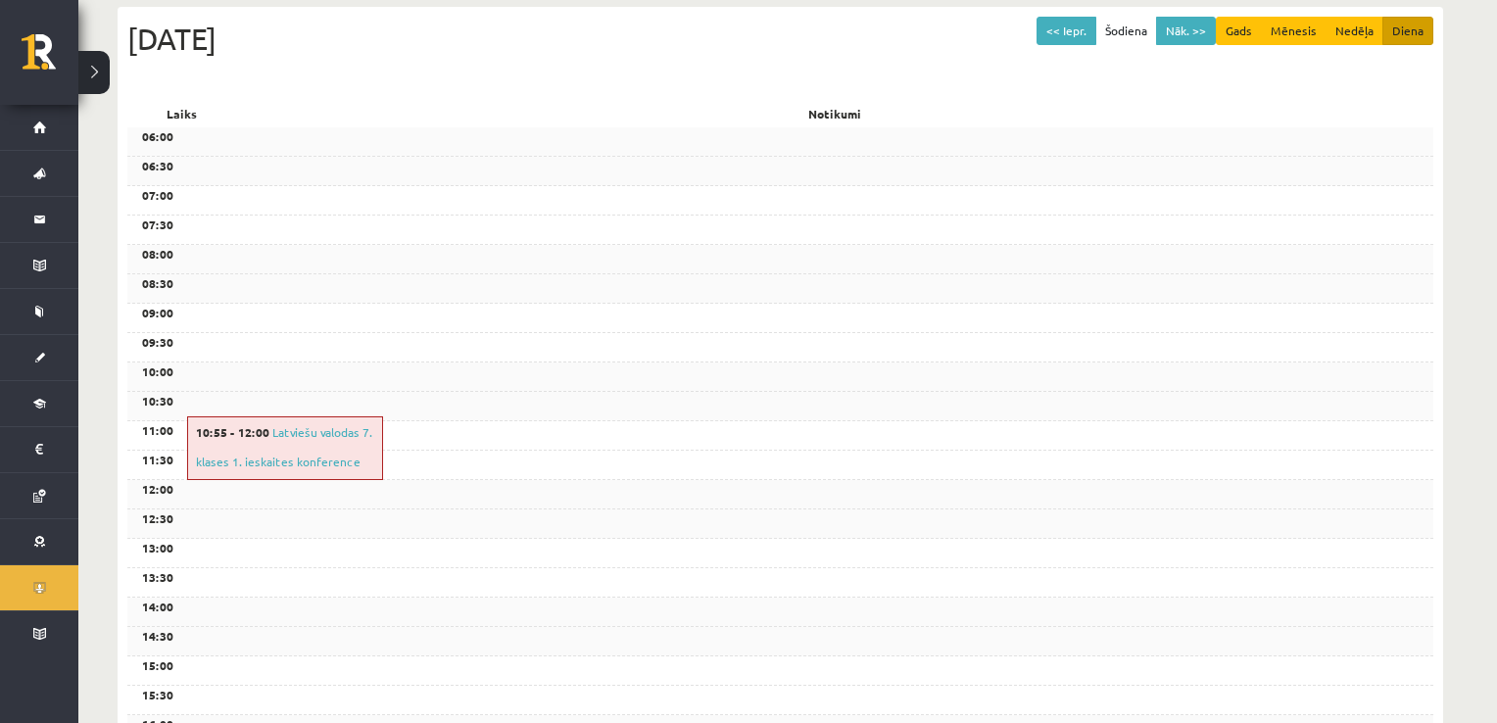
click at [969, 34] on div "Konferences << Iepr. Šodiena Nāk. >> Gads Mēnesis Nedēļa Diena Trešdiena, 3 Sep…" at bounding box center [780, 516] width 1404 height 1305
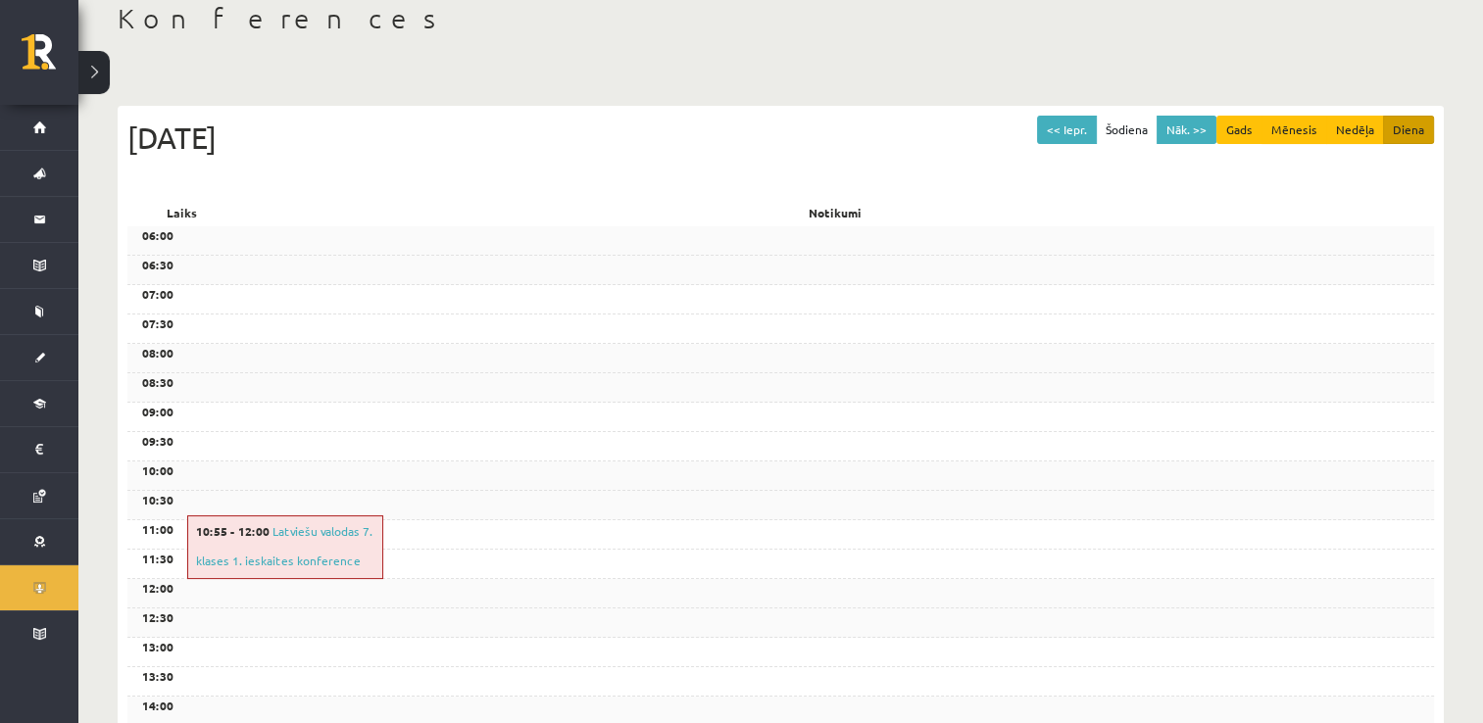
scroll to position [66, 0]
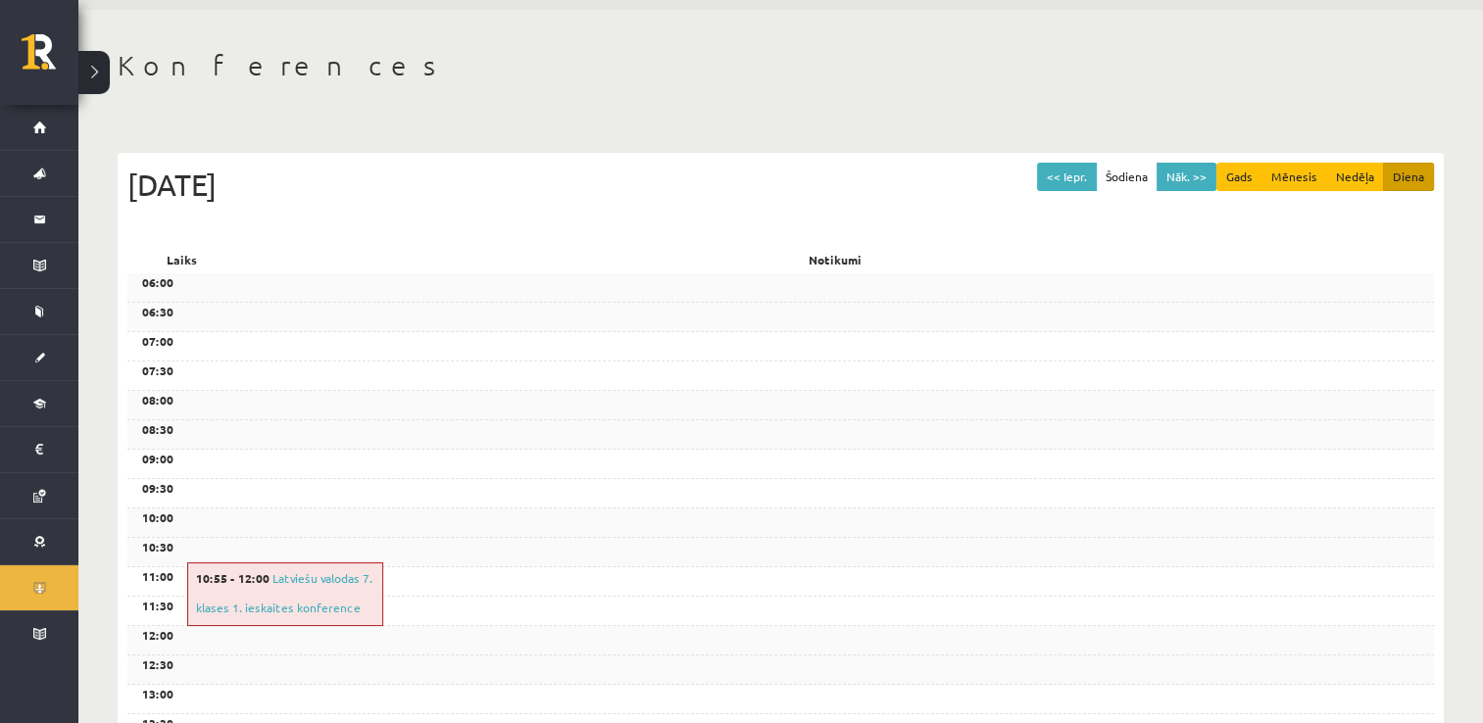
click at [368, 172] on div "Trešdiena, 3 Septembris 2025" at bounding box center [780, 185] width 1306 height 44
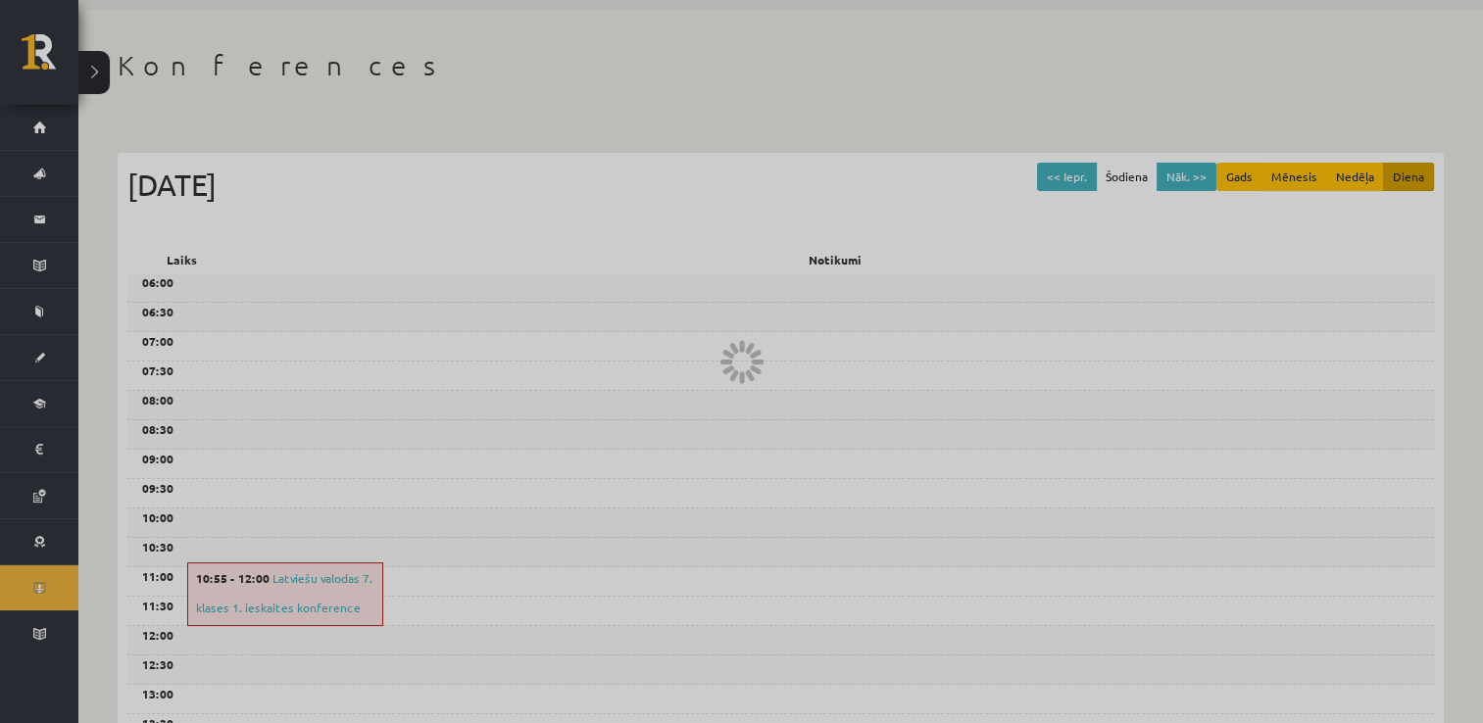
scroll to position [658, 0]
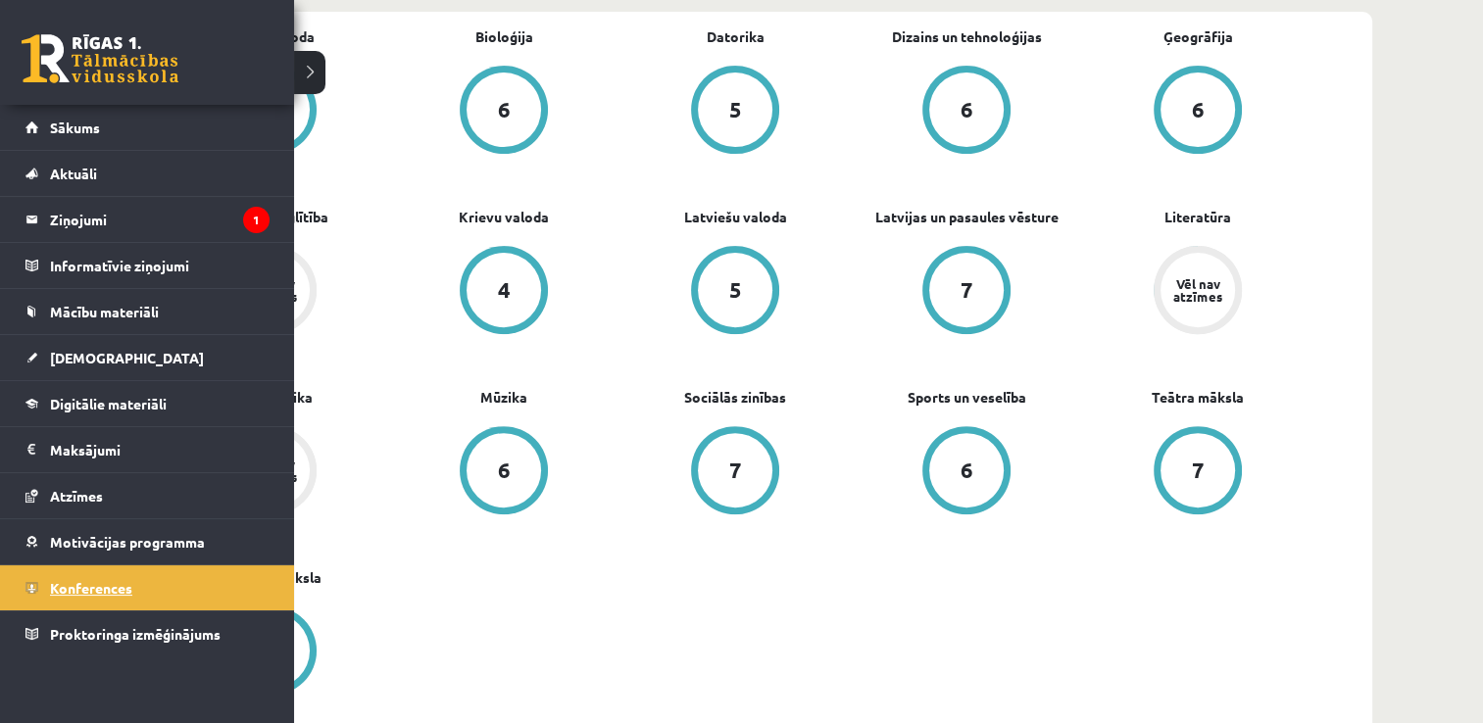
click at [157, 580] on link "Konferences" at bounding box center [147, 587] width 244 height 45
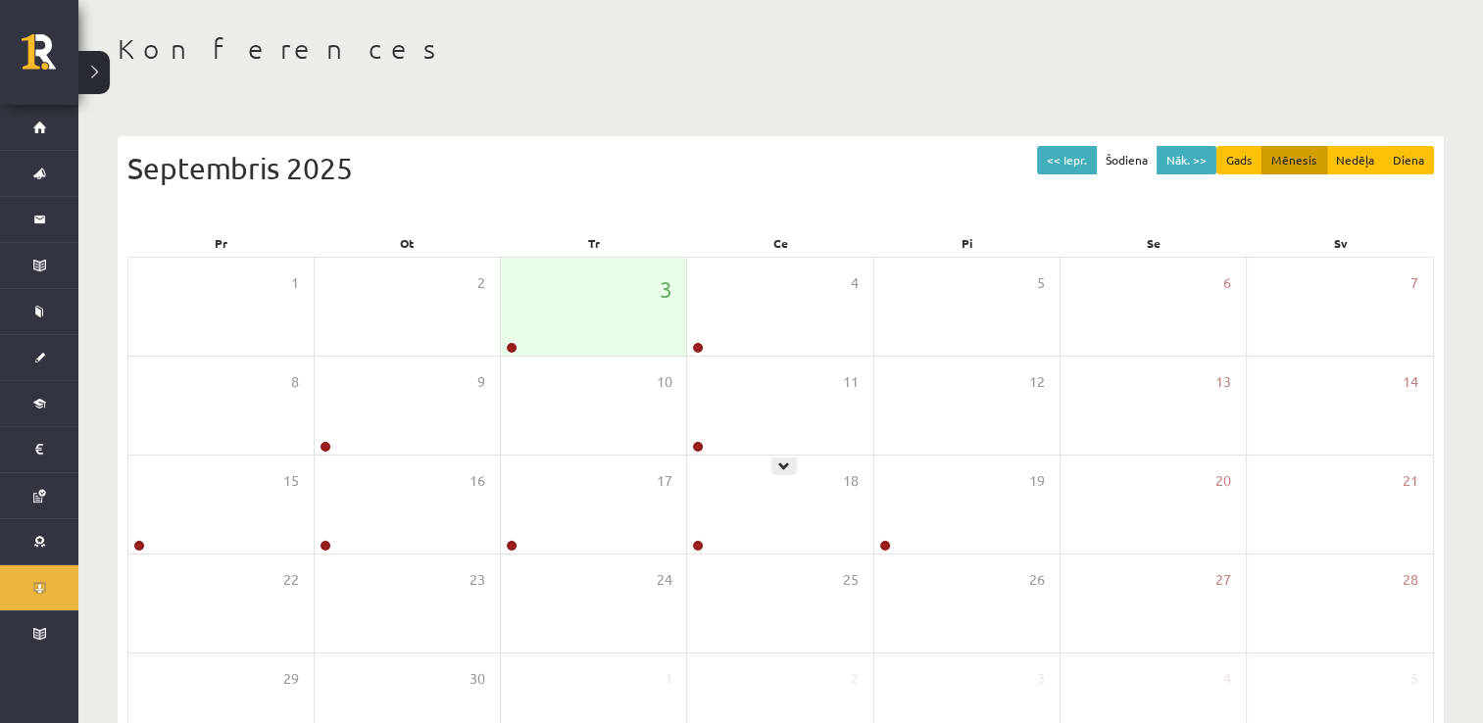
scroll to position [83, 0]
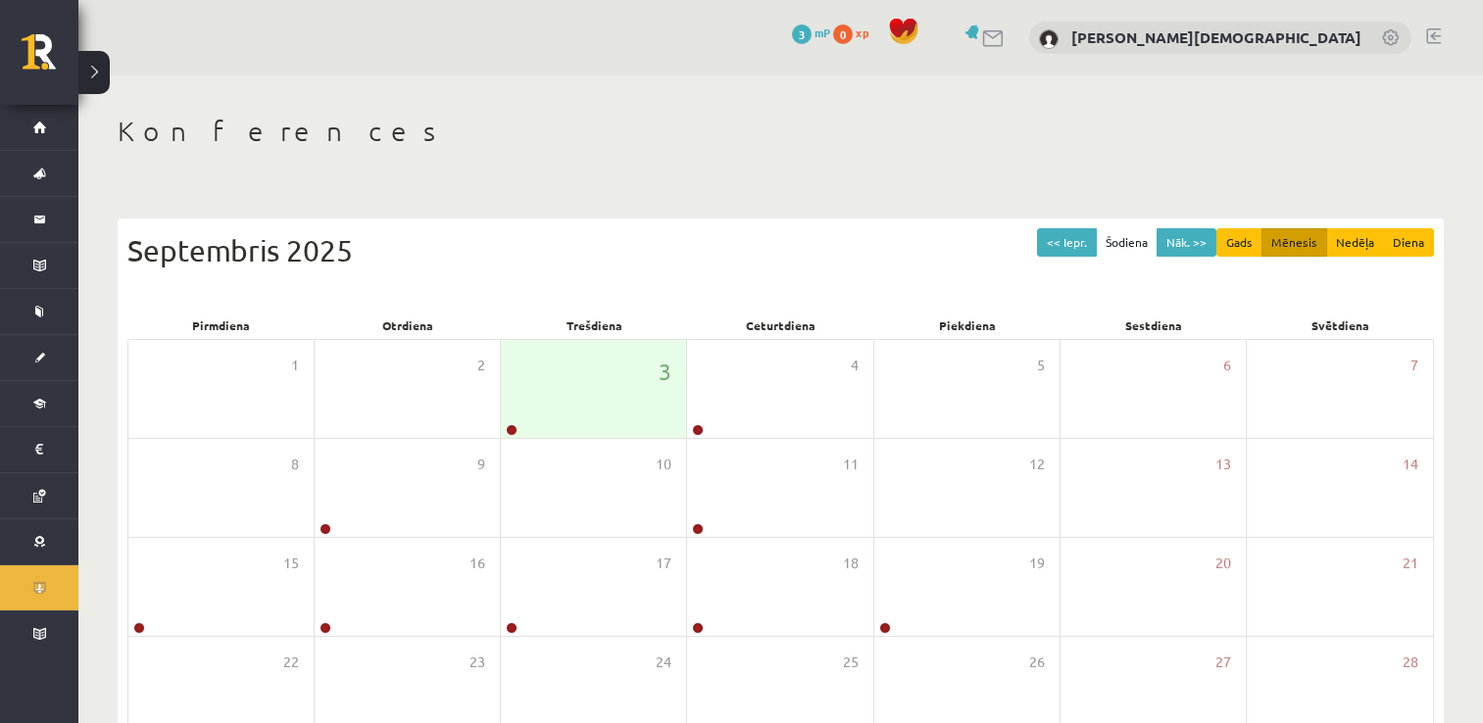
scroll to position [83, 0]
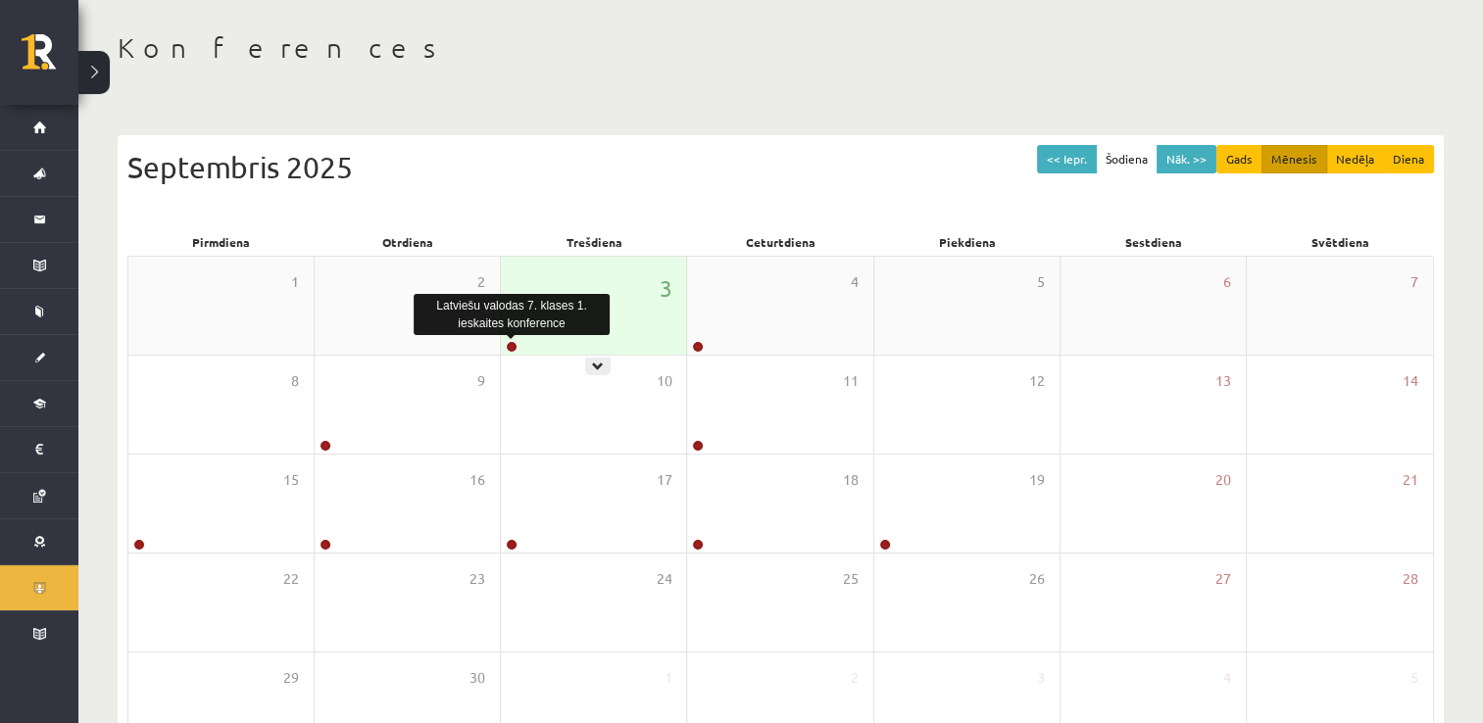
click at [514, 341] on link at bounding box center [512, 347] width 12 height 12
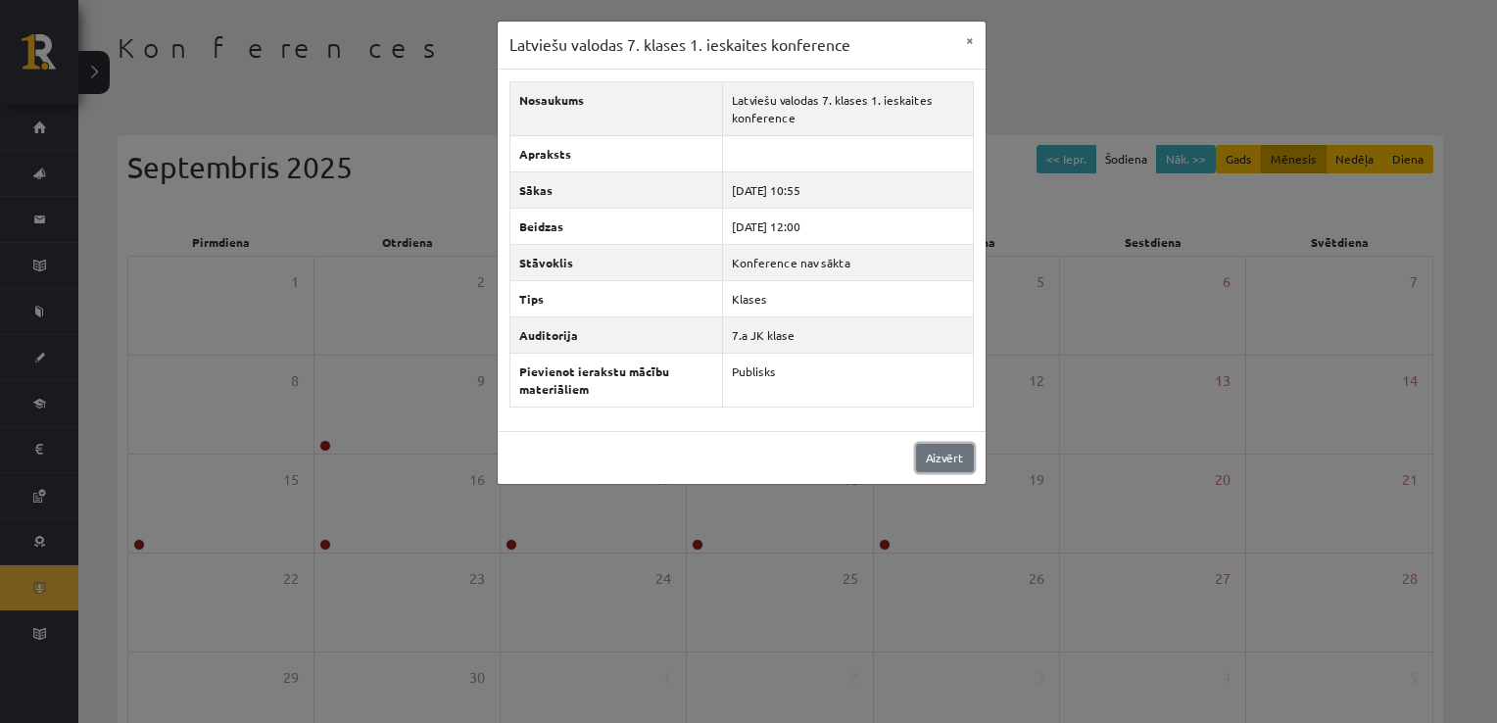
click at [933, 450] on link "Aizvērt" at bounding box center [945, 458] width 58 height 28
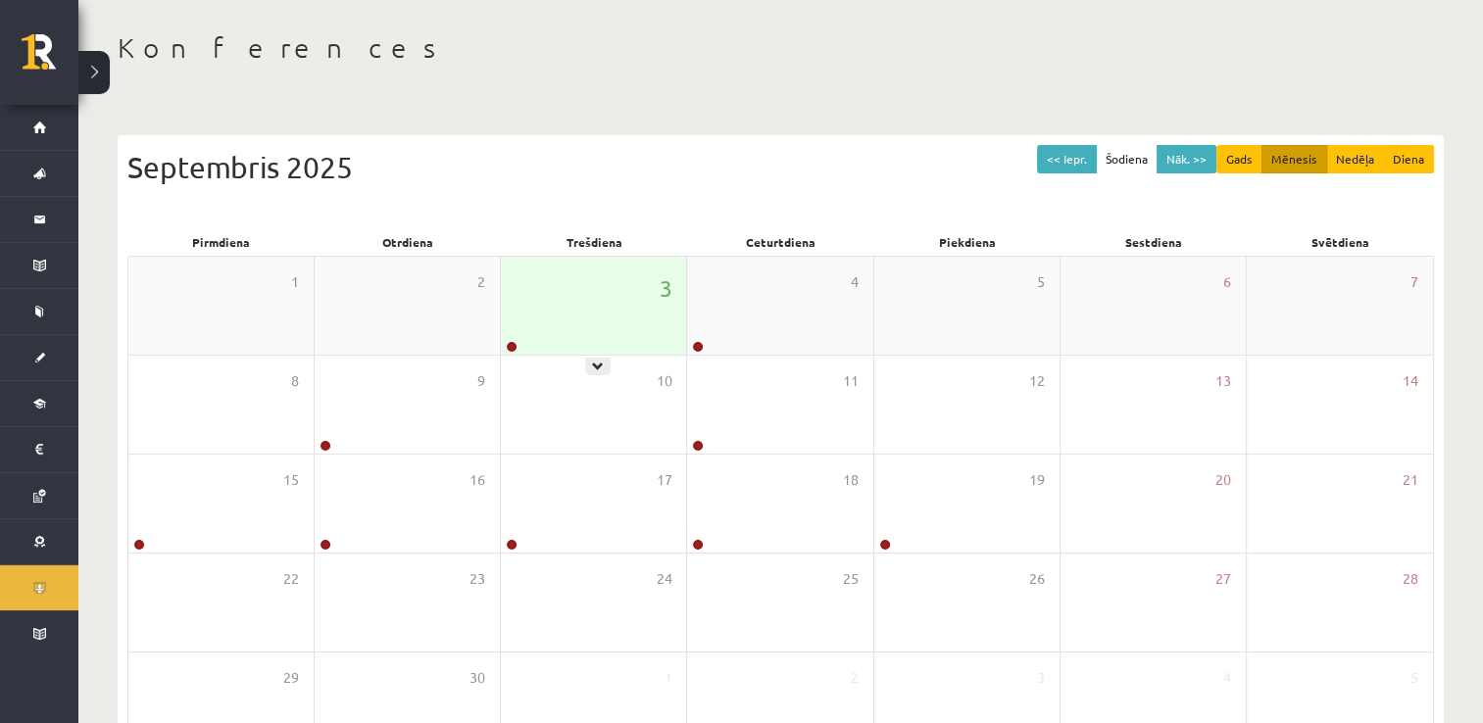
click at [572, 341] on div "3" at bounding box center [593, 306] width 185 height 98
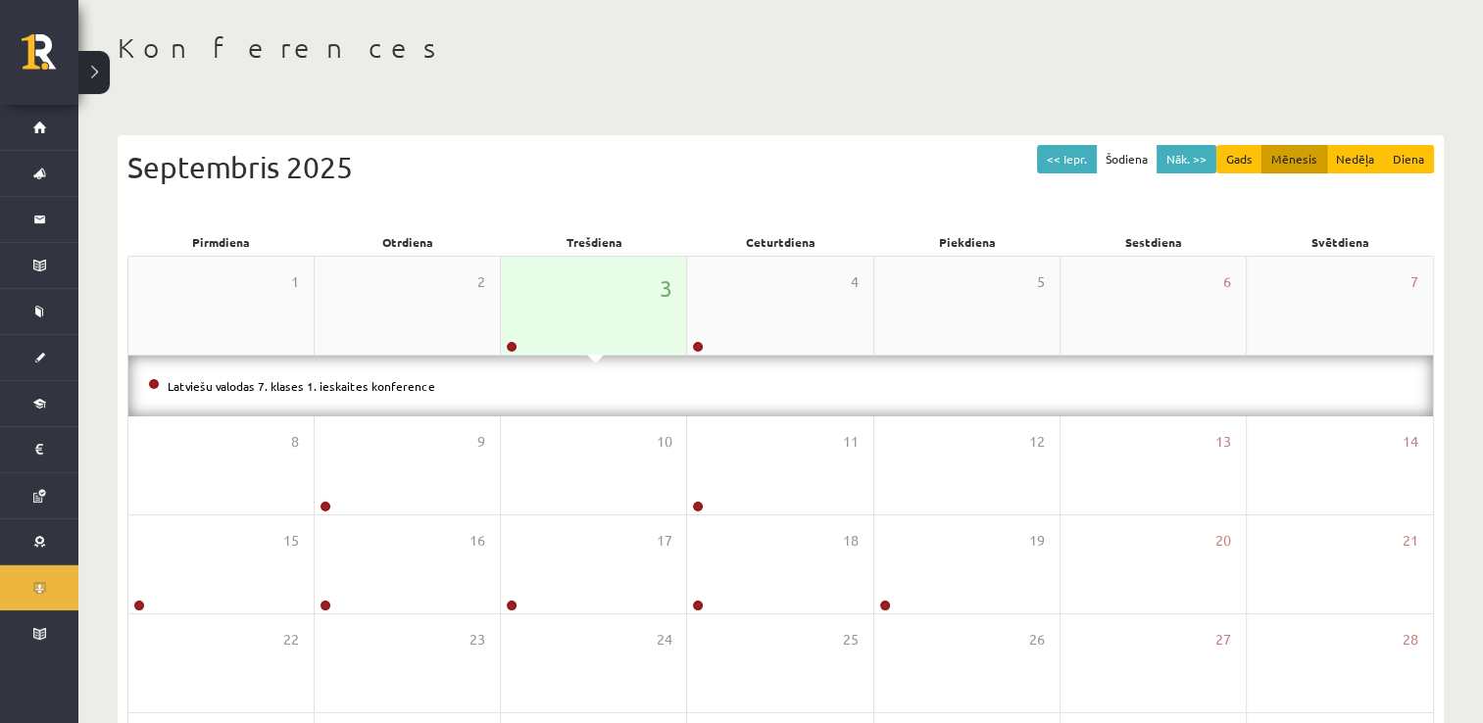
click at [572, 341] on div "3" at bounding box center [593, 306] width 185 height 98
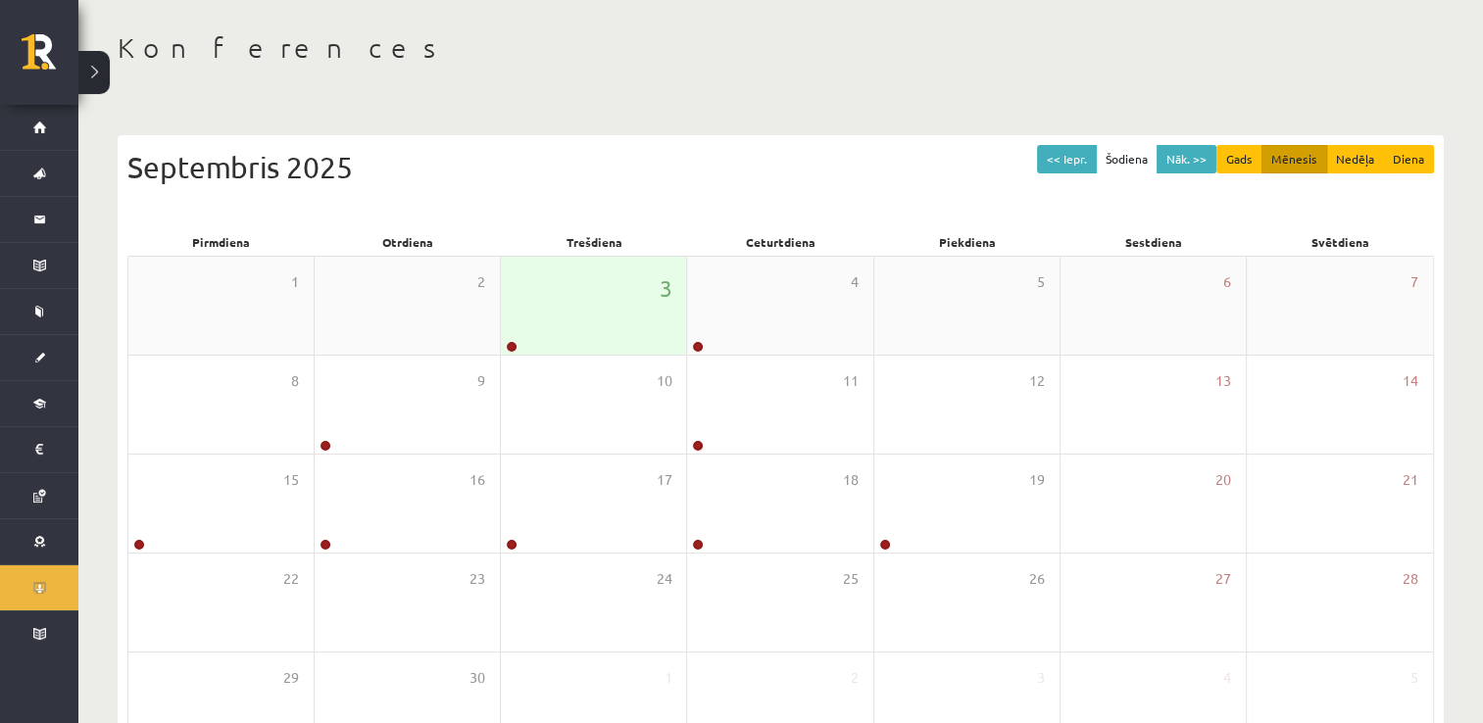
click at [572, 341] on div "3" at bounding box center [593, 306] width 185 height 98
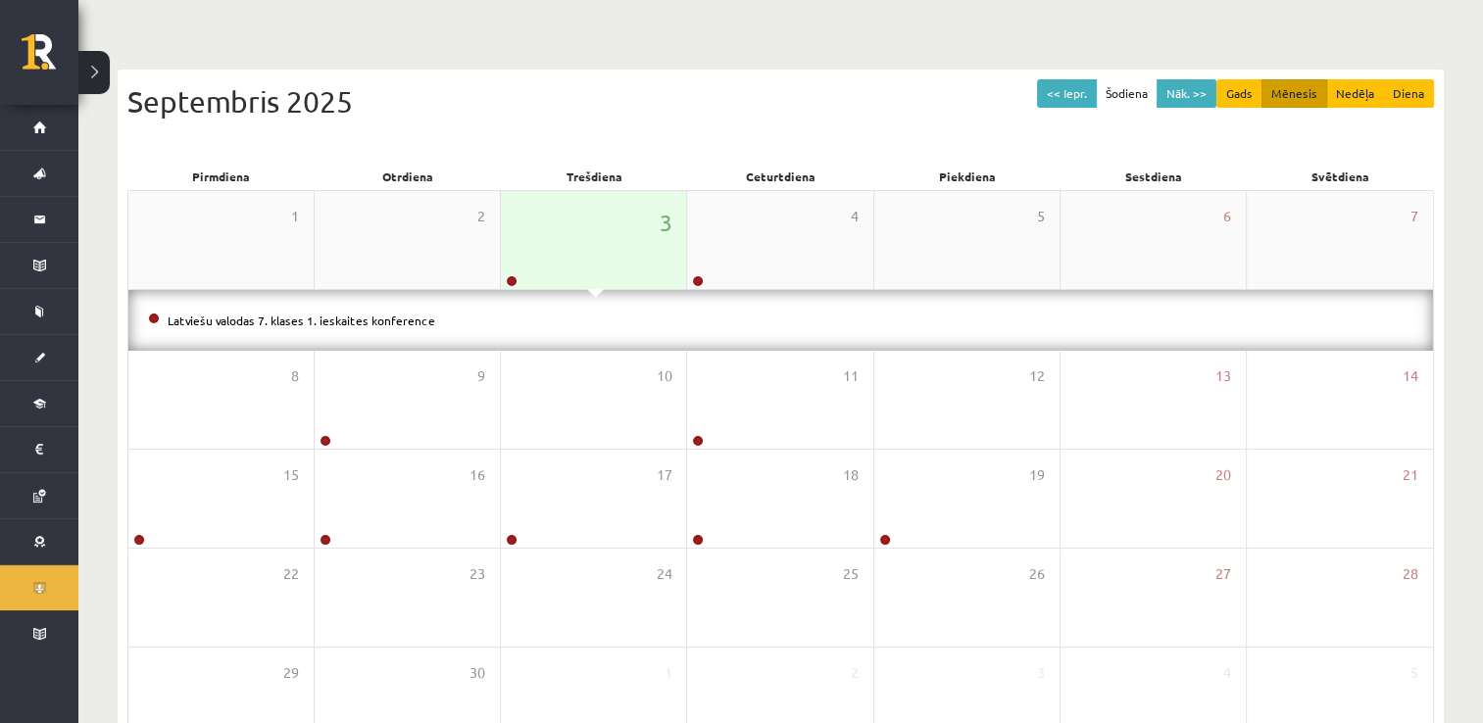
scroll to position [145, 0]
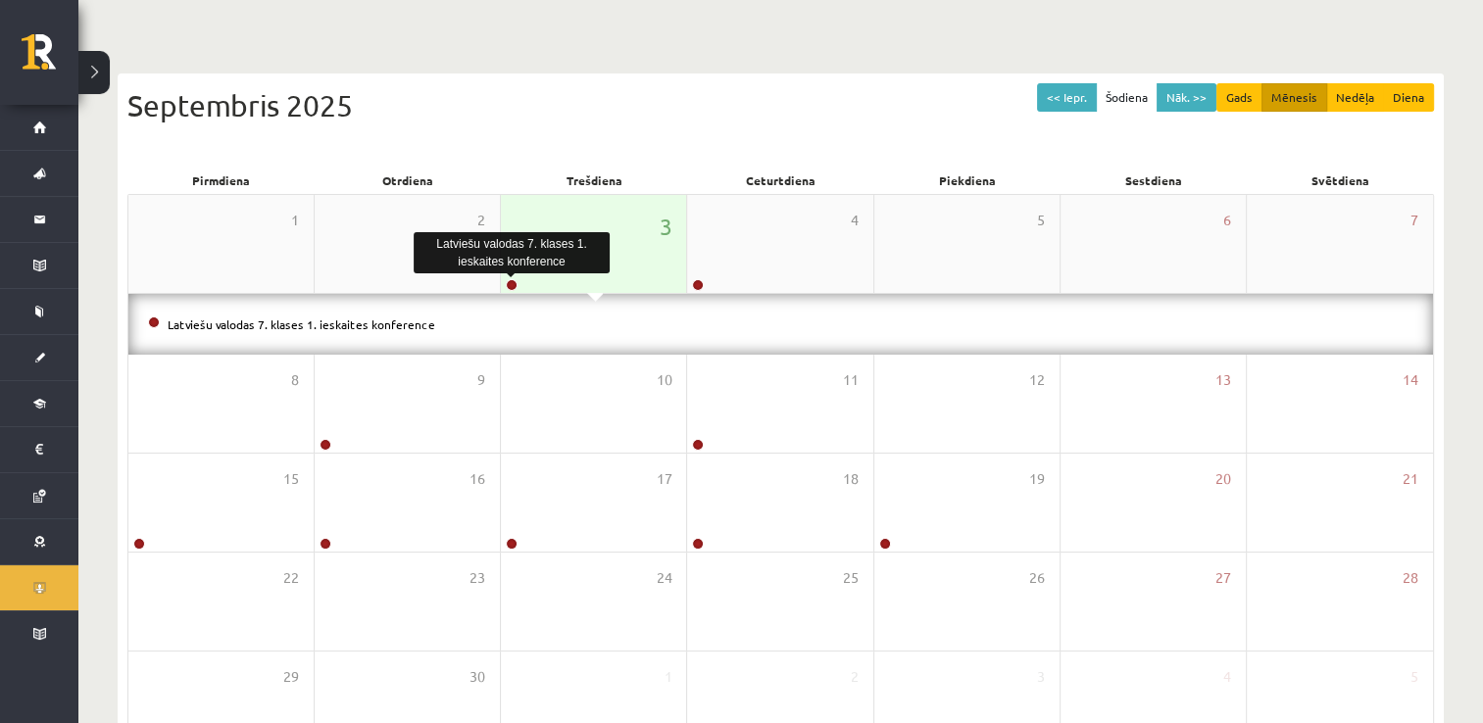
click at [506, 285] on link at bounding box center [512, 285] width 12 height 12
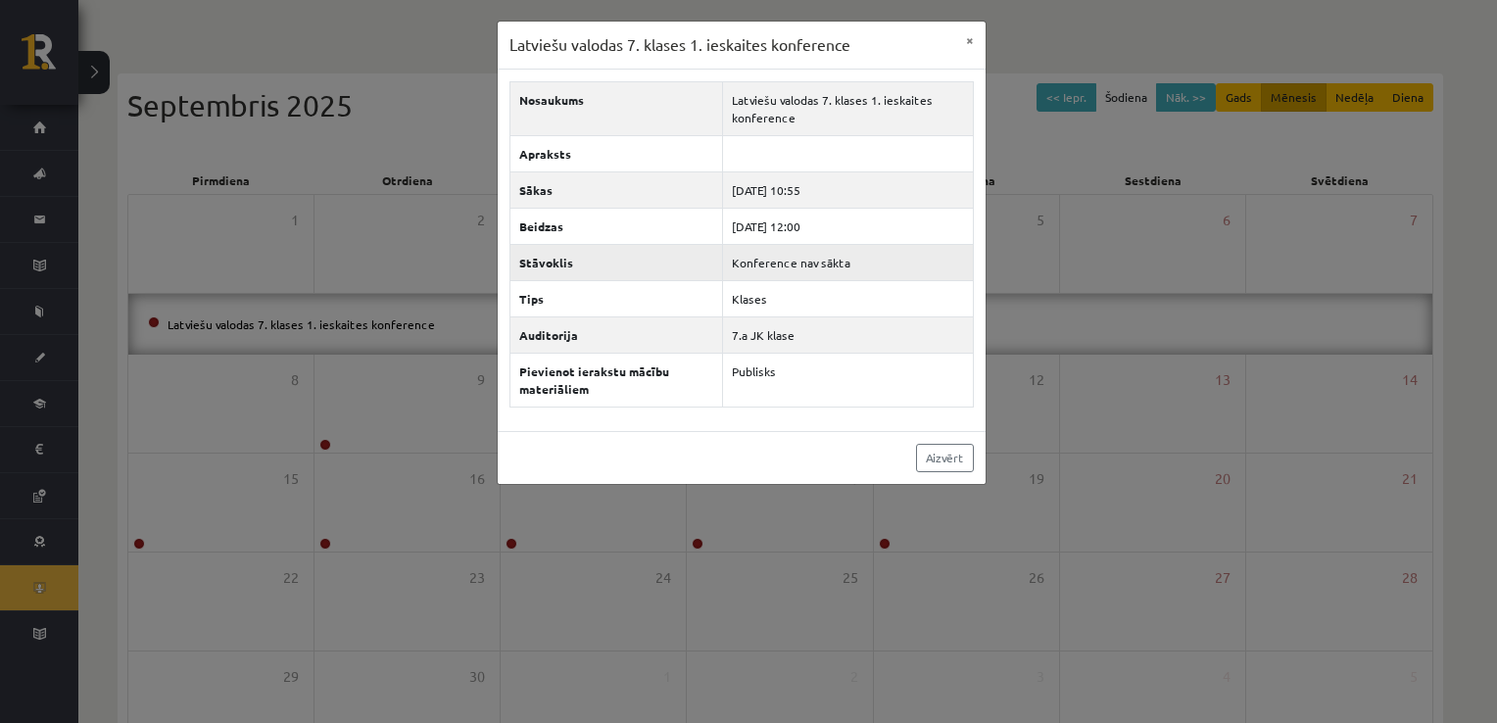
click at [818, 264] on td "Konference nav sākta" at bounding box center [848, 262] width 250 height 36
click at [964, 36] on button "×" at bounding box center [970, 40] width 31 height 37
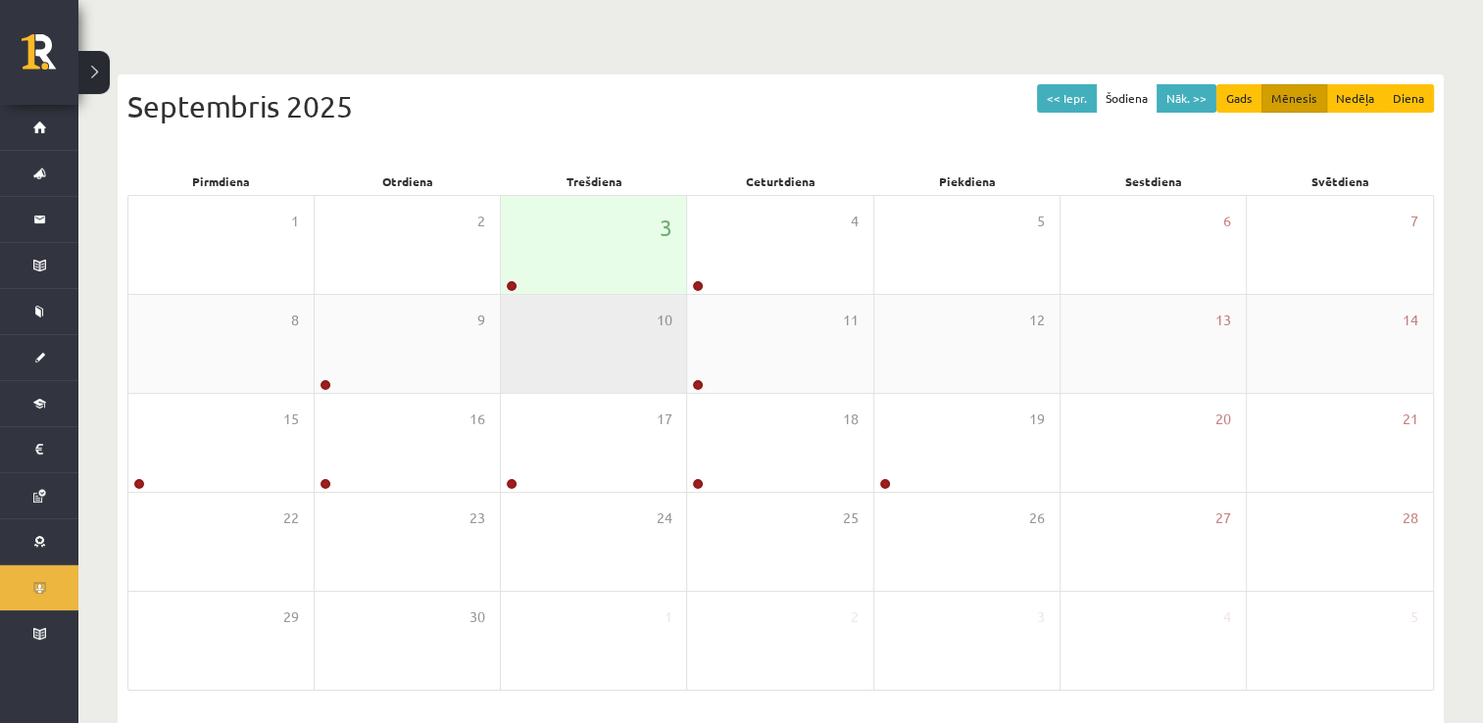
scroll to position [212, 0]
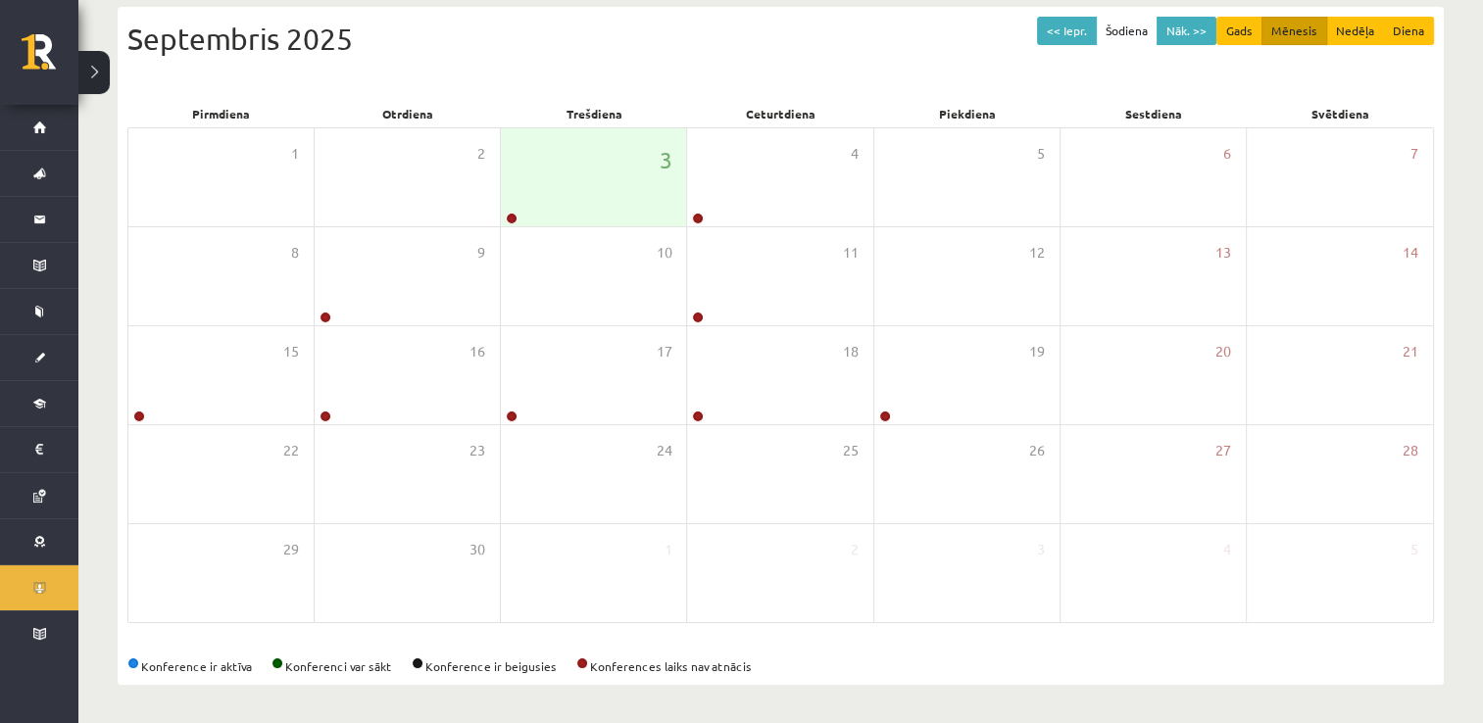
click at [681, 671] on div "Konference ir aktīva Konferenci var sākt Konference ir beigusies Konferences la…" at bounding box center [780, 667] width 1306 height 18
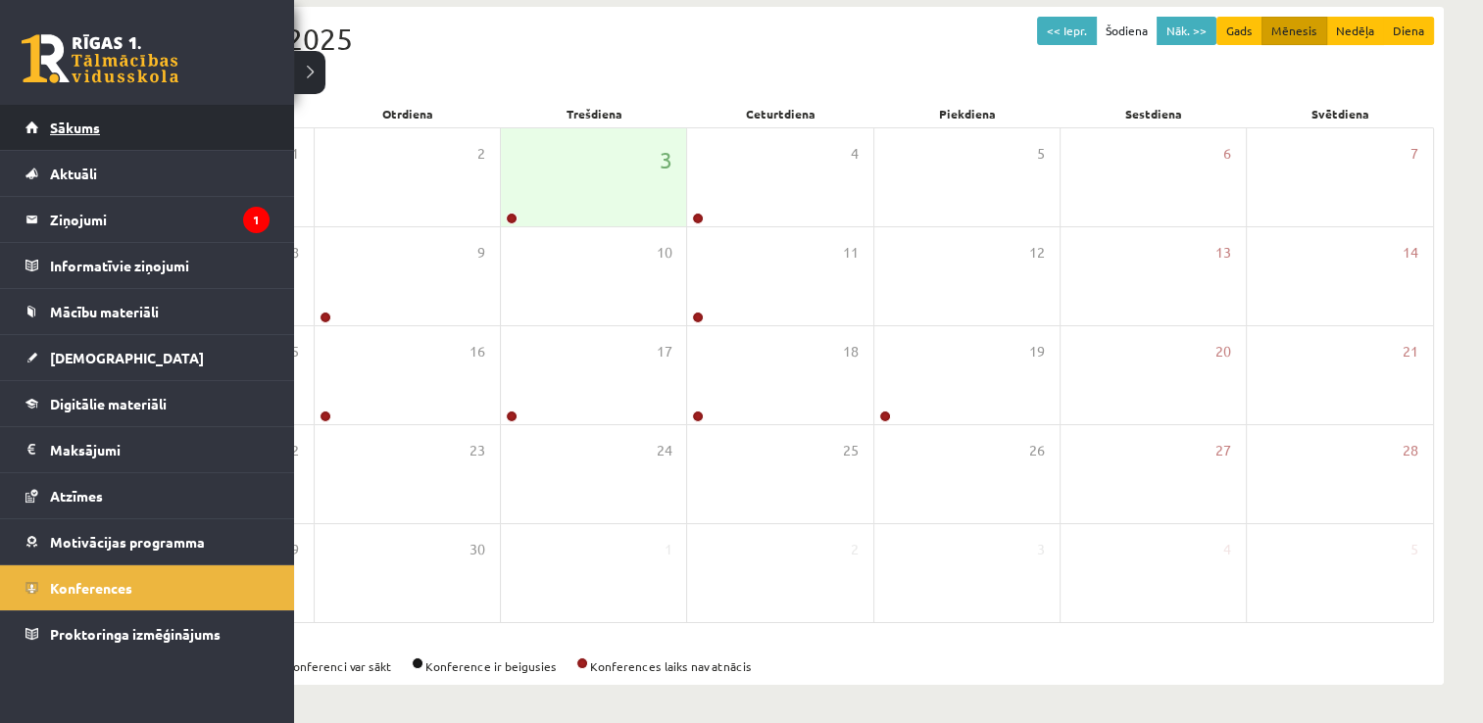
click at [69, 136] on link "Sākums" at bounding box center [147, 127] width 244 height 45
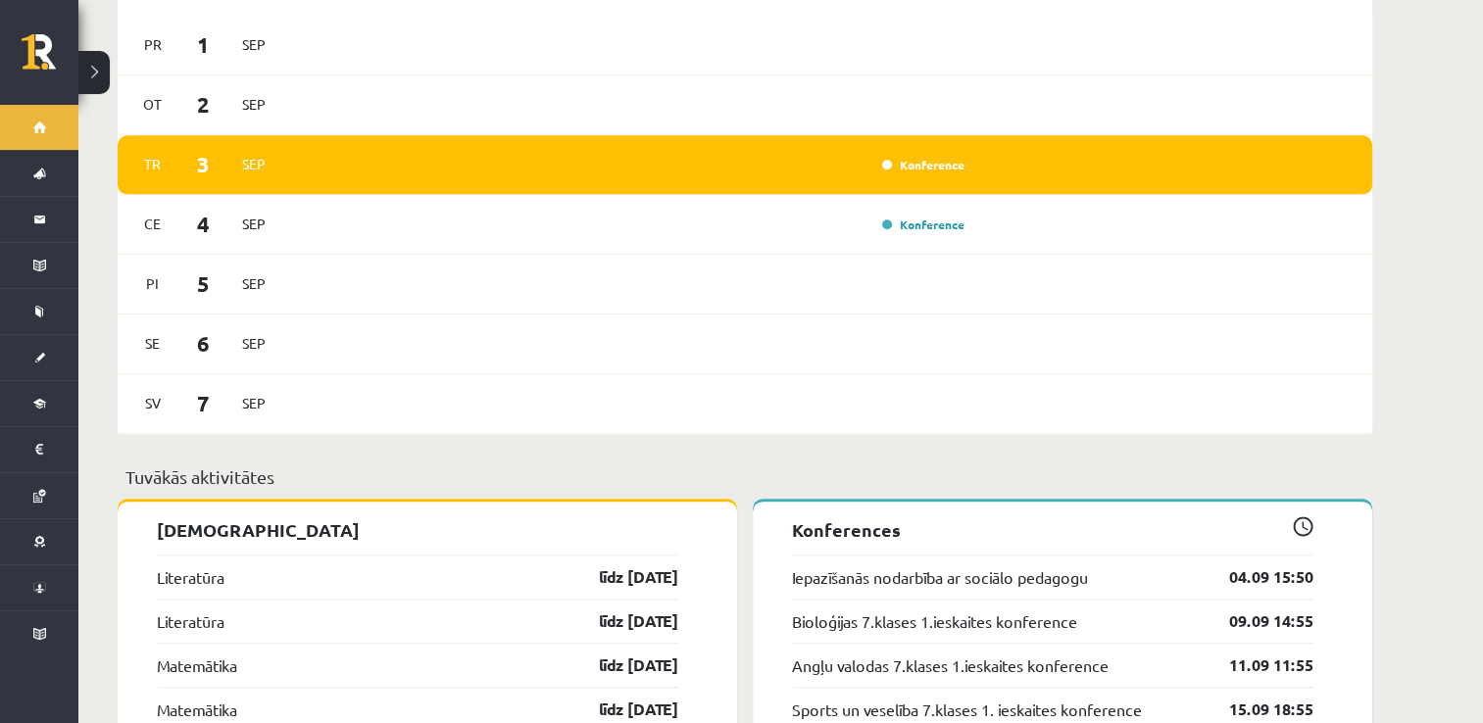
scroll to position [1524, 0]
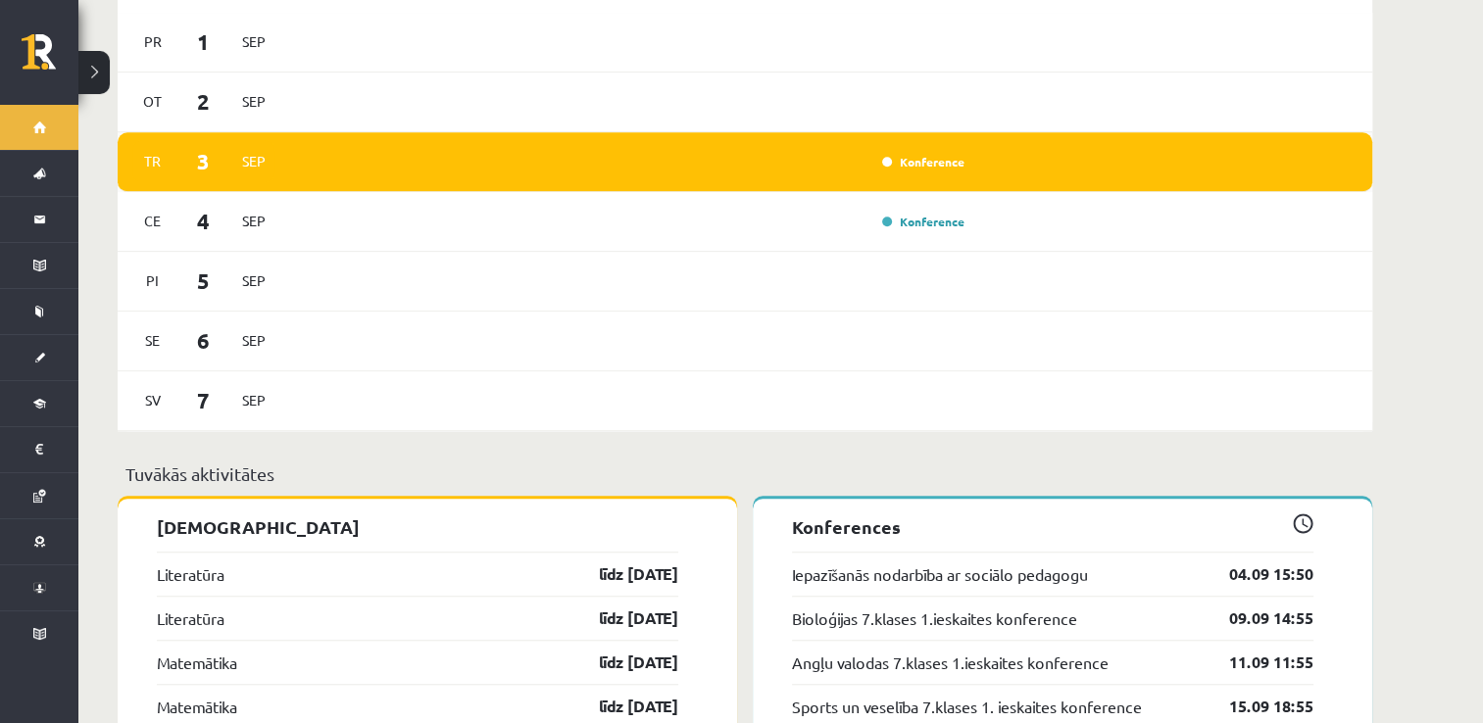
click at [629, 153] on div "Konference" at bounding box center [630, 162] width 682 height 22
click at [934, 154] on link "Konference" at bounding box center [923, 162] width 82 height 16
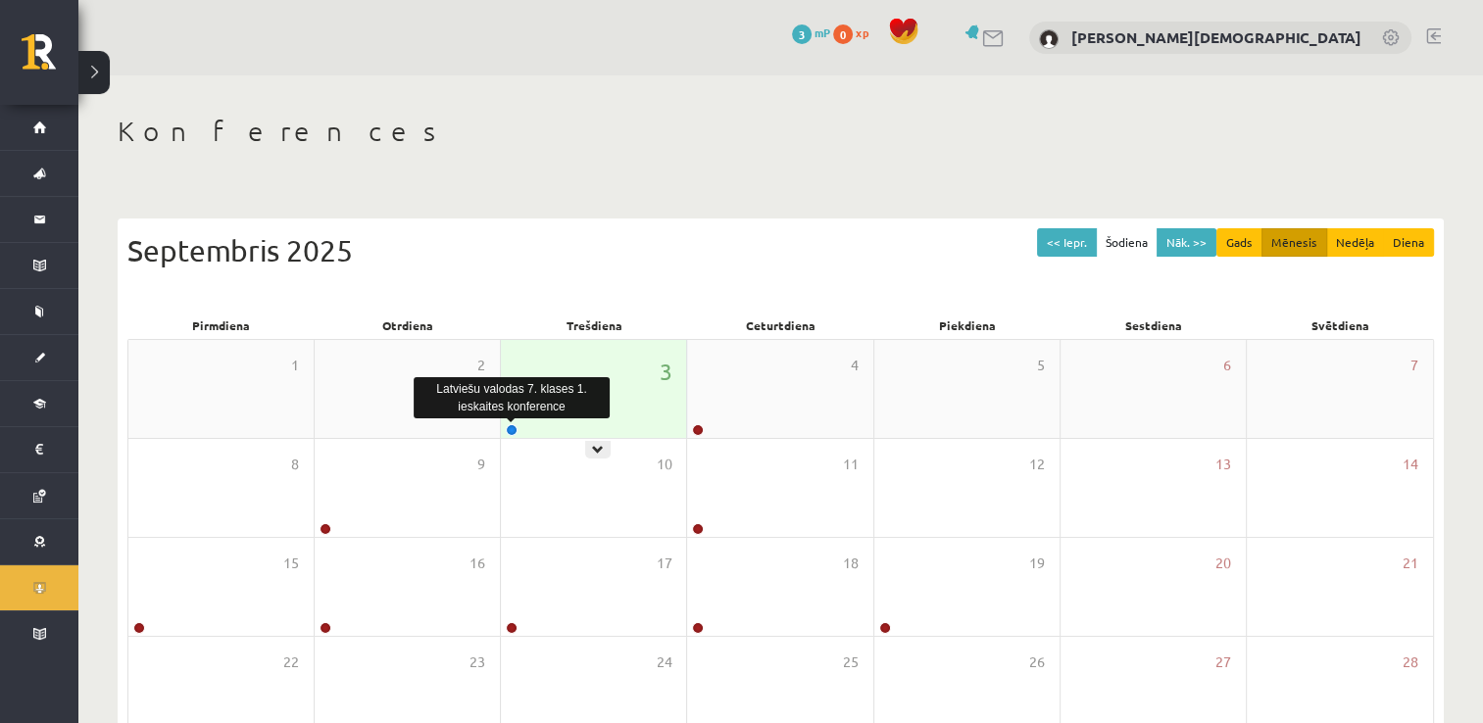
click at [513, 425] on link at bounding box center [512, 430] width 12 height 12
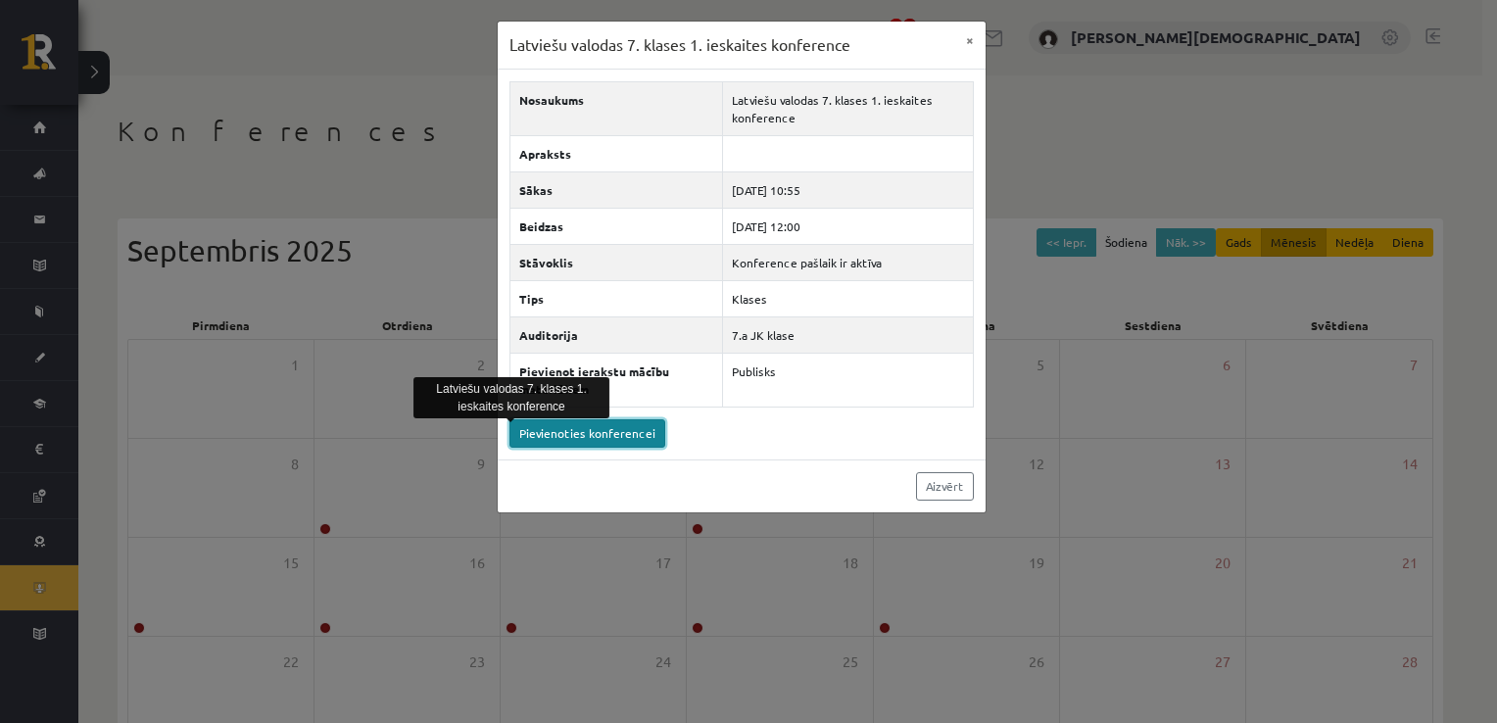
click at [612, 439] on link "Pievienoties konferencei" at bounding box center [588, 433] width 156 height 28
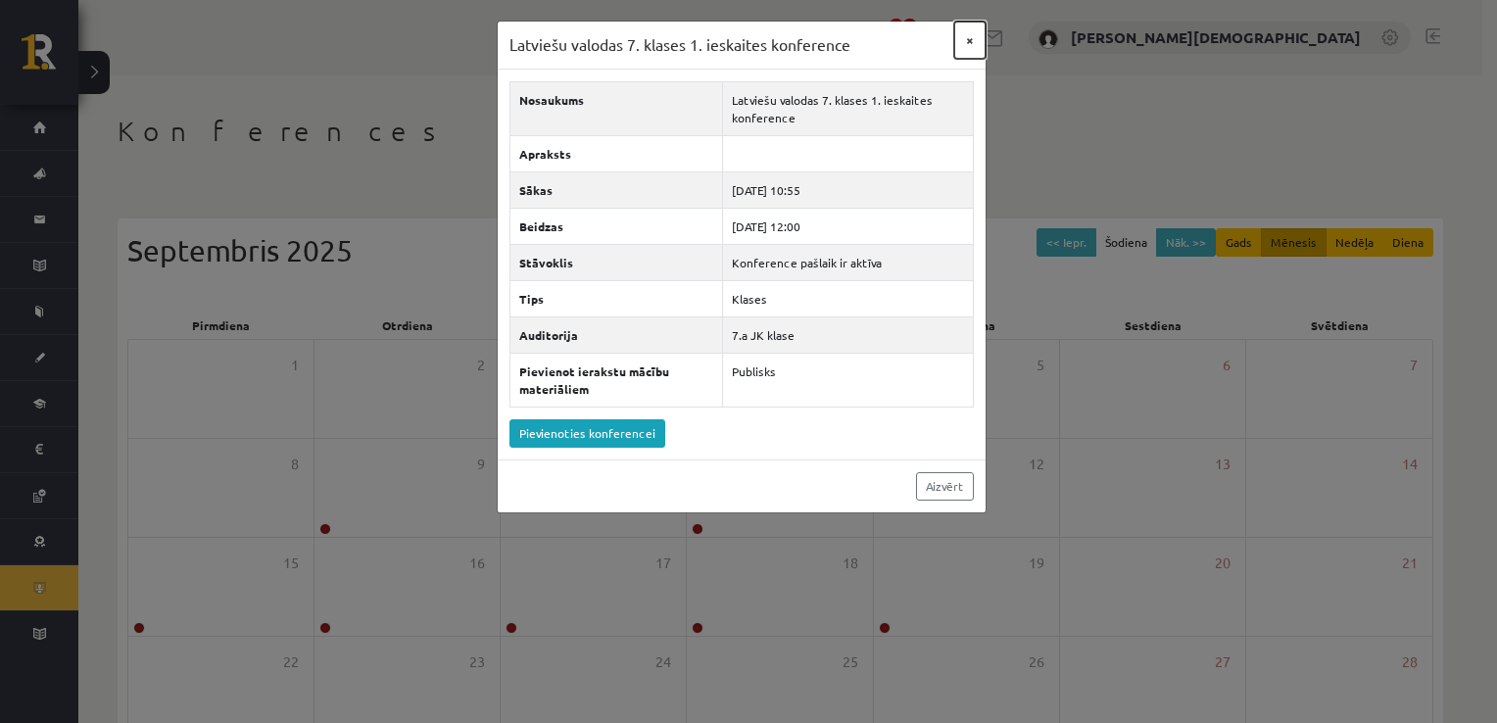
click at [964, 45] on button "×" at bounding box center [970, 40] width 31 height 37
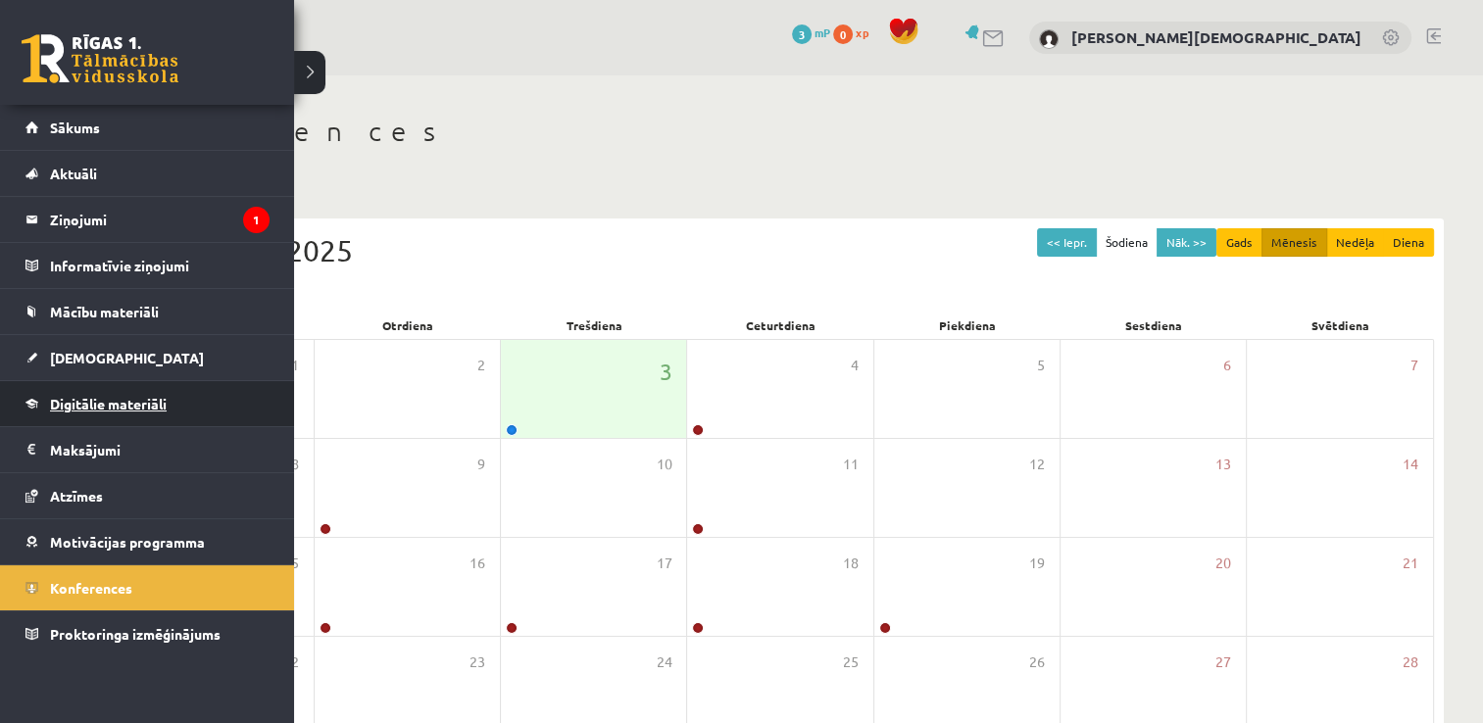
click at [172, 389] on link "Digitālie materiāli" at bounding box center [147, 403] width 244 height 45
